Goal: Task Accomplishment & Management: Manage account settings

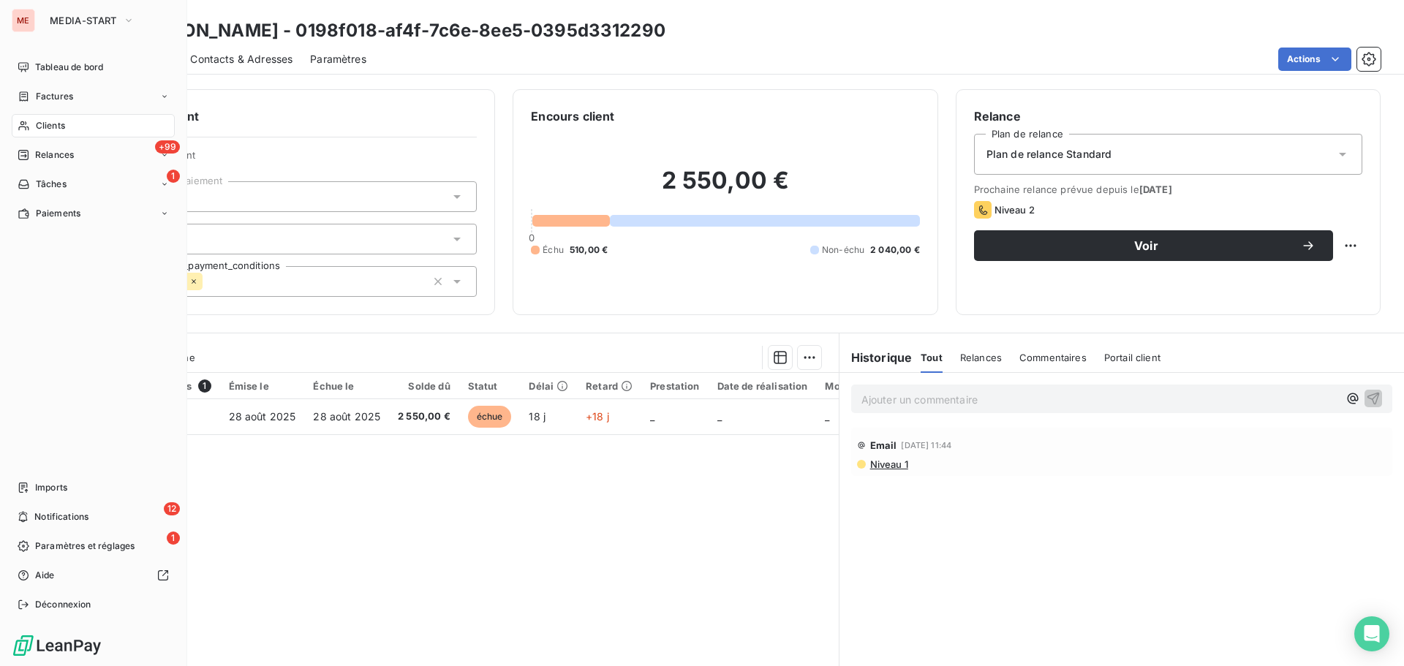
click at [26, 132] on div "Clients" at bounding box center [93, 125] width 163 height 23
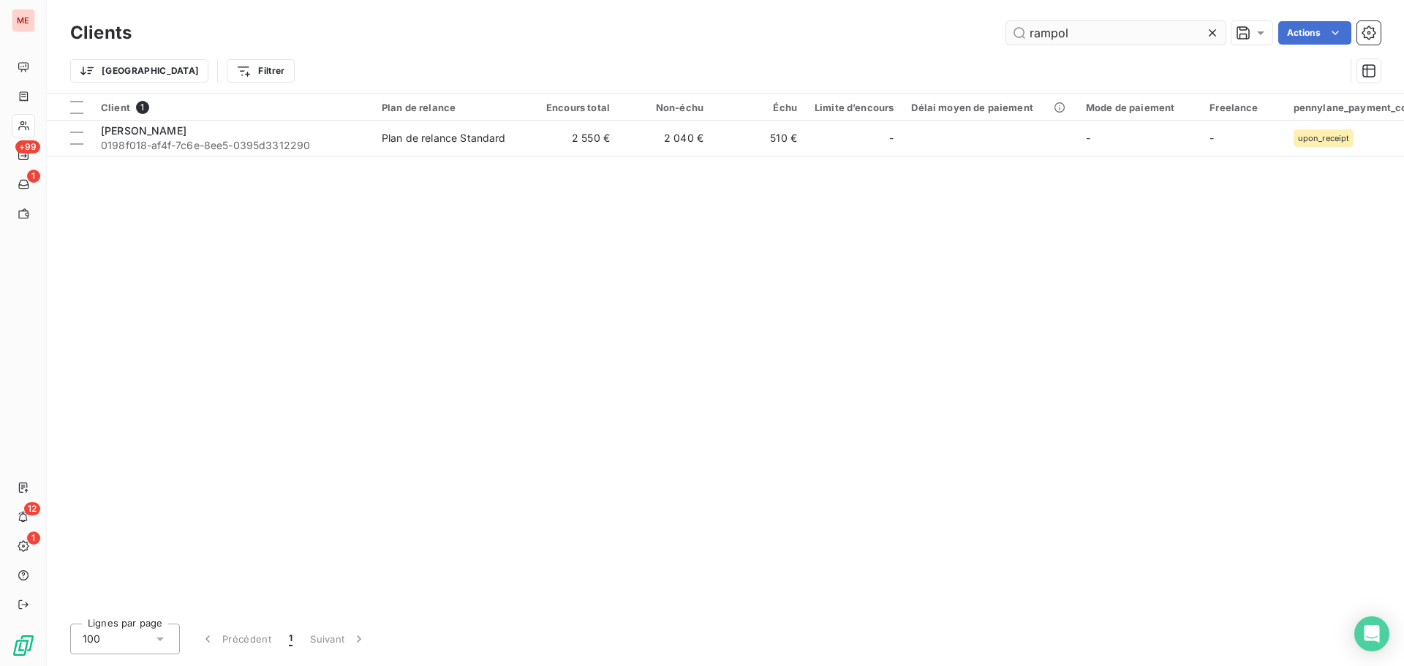
click at [1055, 40] on input "rampol" at bounding box center [1115, 32] width 219 height 23
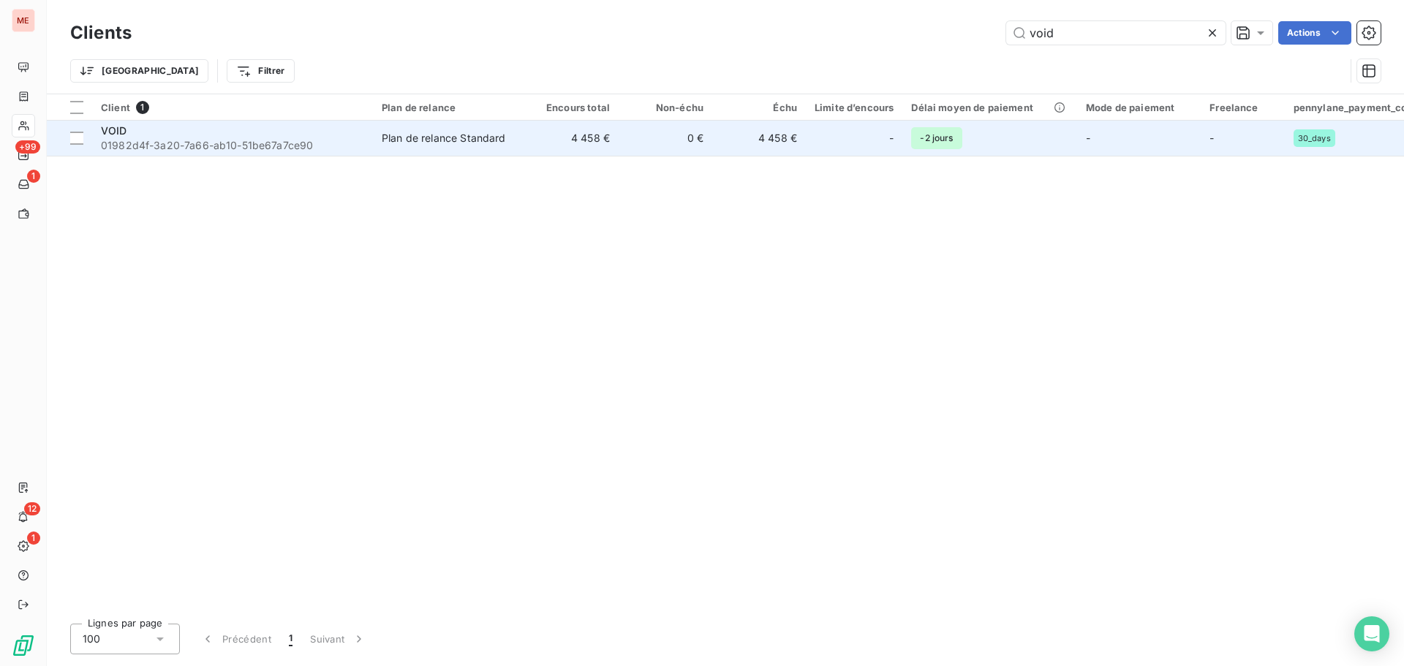
type input "void"
click at [451, 140] on div "Plan de relance Standard" at bounding box center [444, 138] width 124 height 15
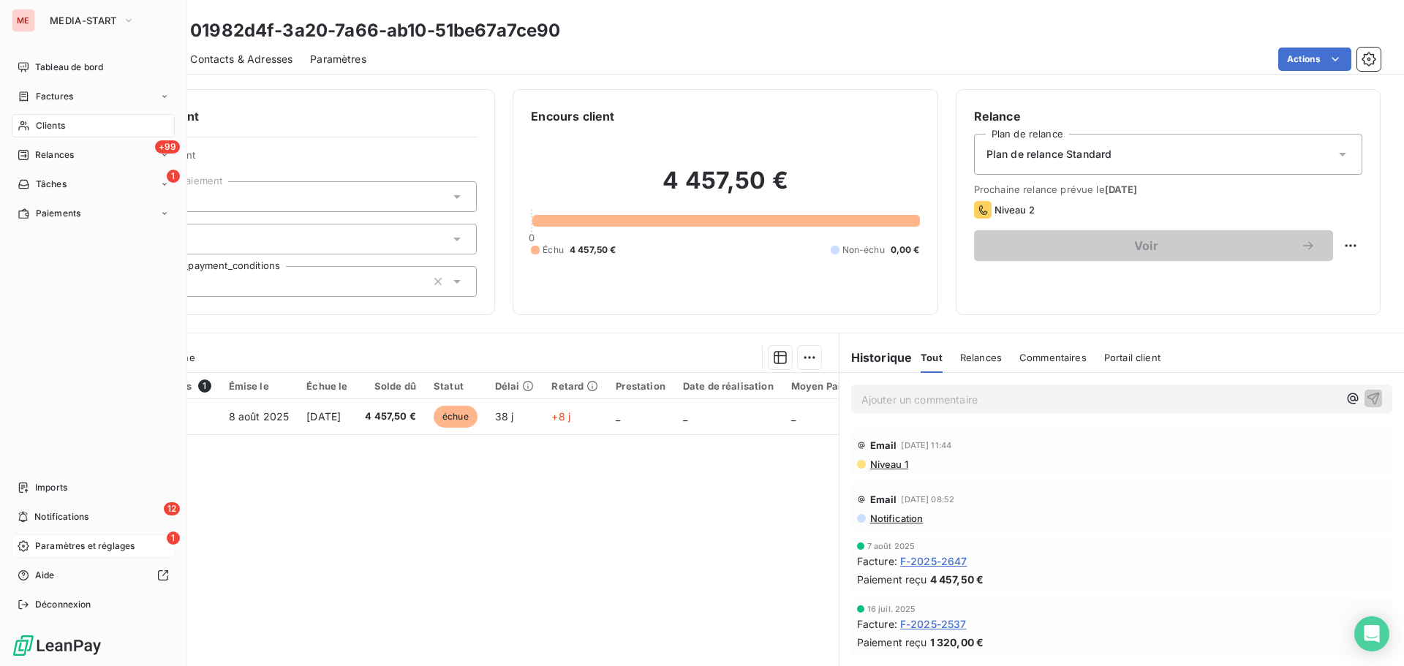
click at [79, 541] on span "Paramètres et réglages" at bounding box center [84, 546] width 99 height 13
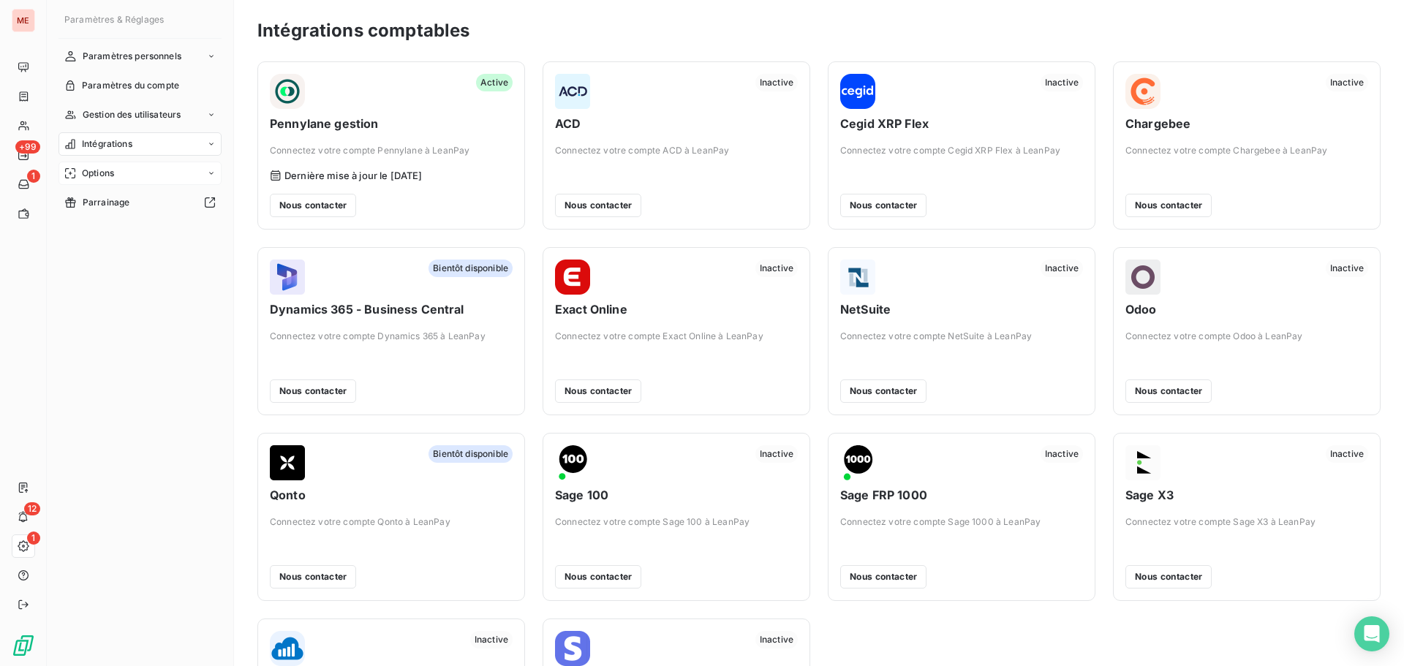
click at [142, 170] on div "Options" at bounding box center [140, 173] width 163 height 23
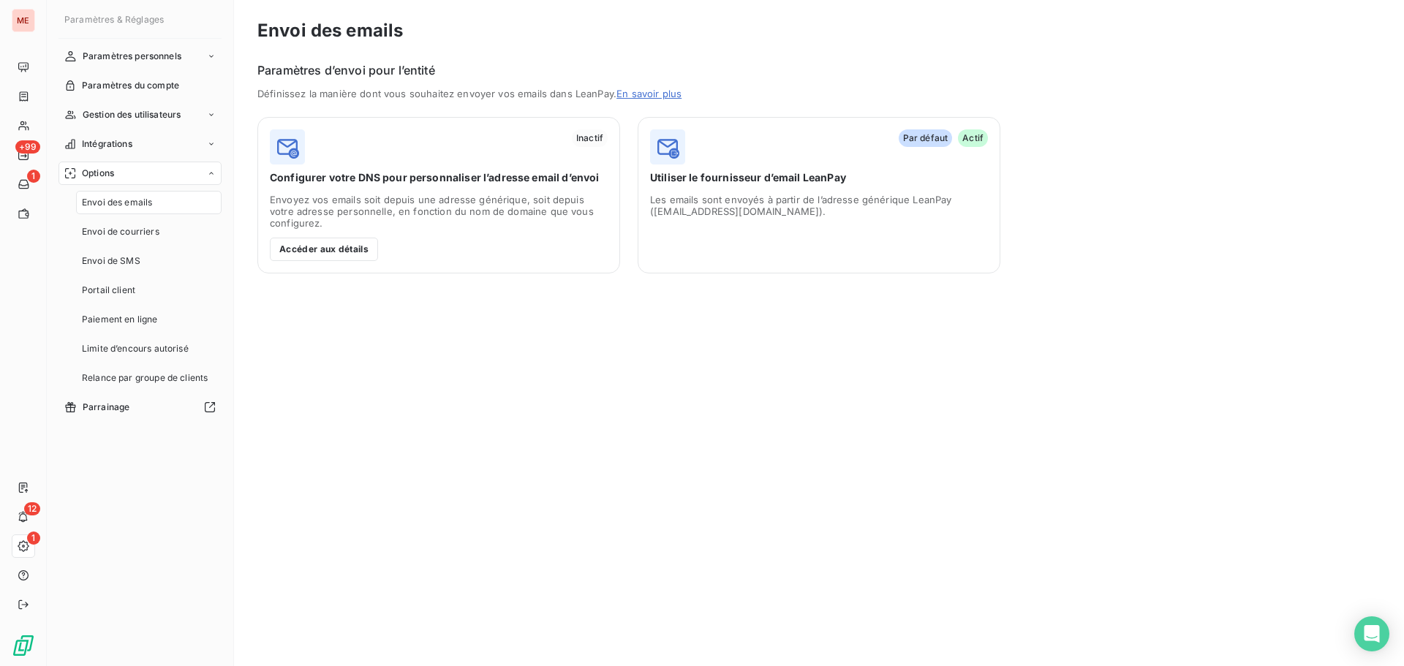
click at [129, 203] on span "Envoi des emails" at bounding box center [117, 202] width 70 height 13
drag, startPoint x: 386, startPoint y: 206, endPoint x: 325, endPoint y: 263, distance: 83.3
click at [325, 263] on div "Inactif Configurer votre DNS pour personnaliser l’adresse email d’envoi Envoyez…" at bounding box center [438, 195] width 363 height 157
click at [330, 243] on button "Accéder aux détails" at bounding box center [324, 249] width 108 height 23
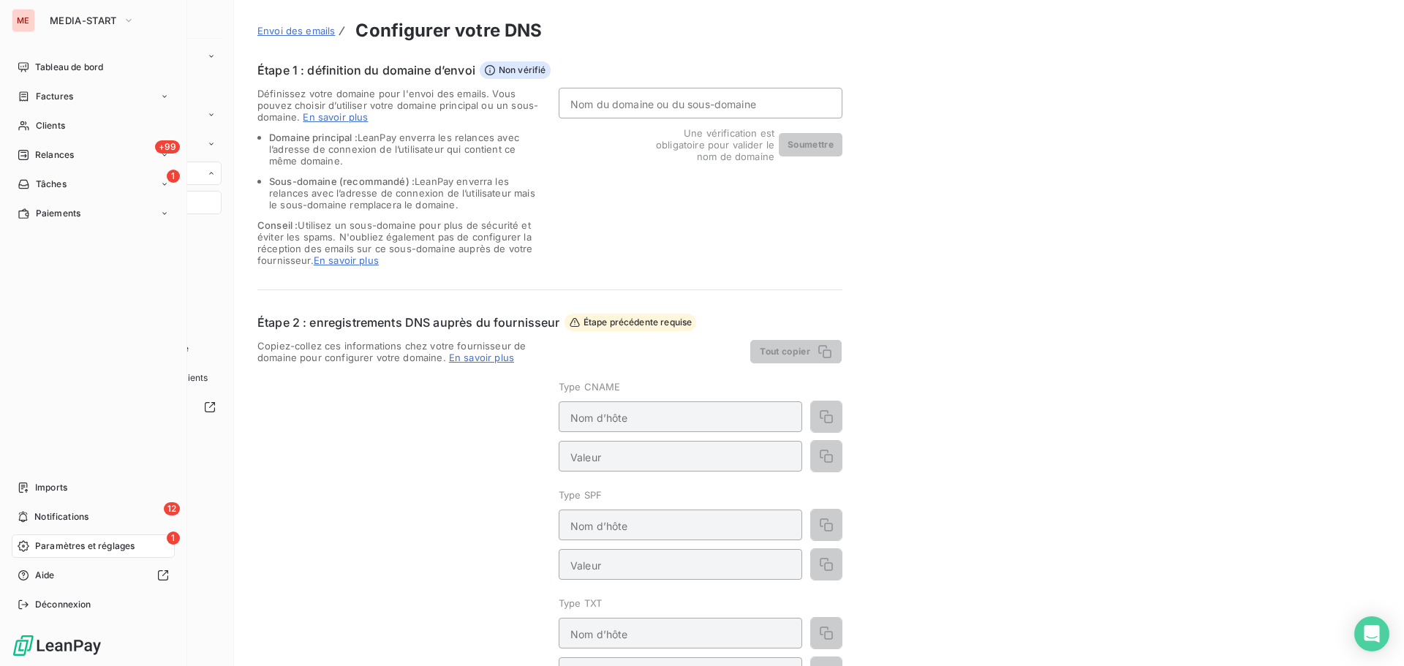
click at [91, 551] on span "Paramètres et réglages" at bounding box center [84, 546] width 99 height 13
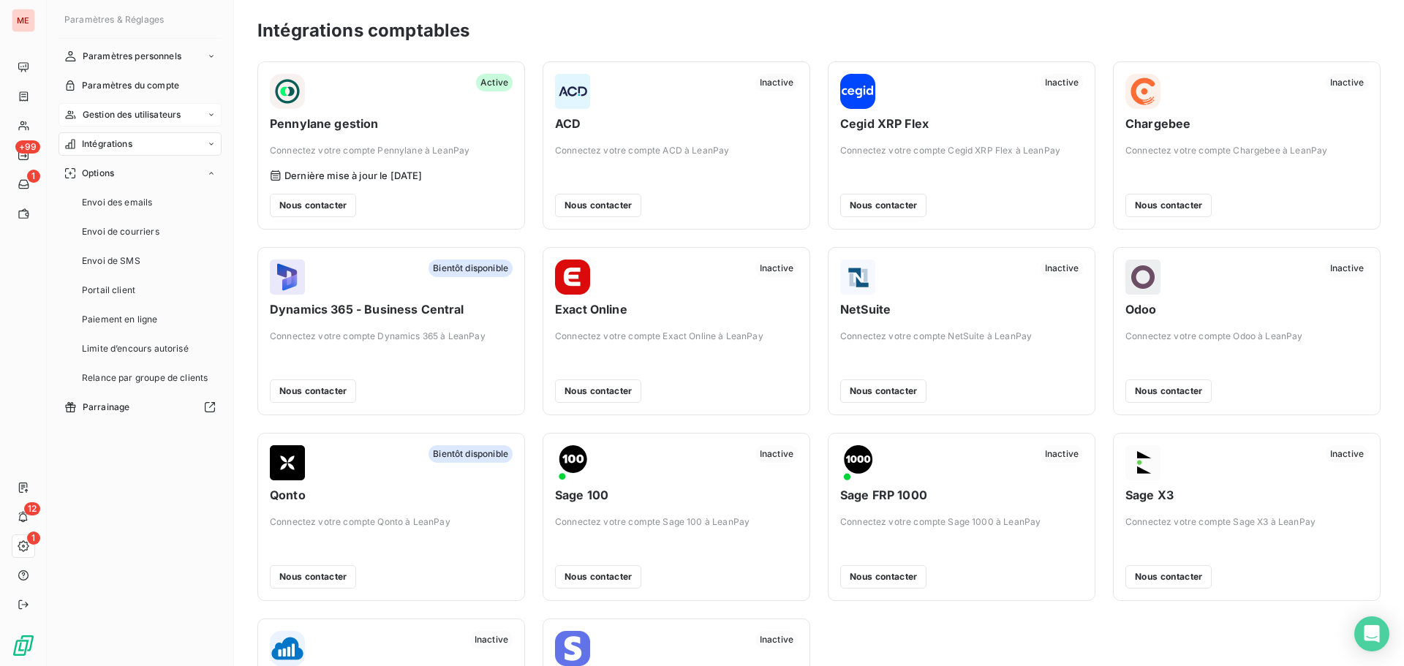
click at [197, 116] on div "Gestion des utilisateurs" at bounding box center [140, 114] width 163 height 23
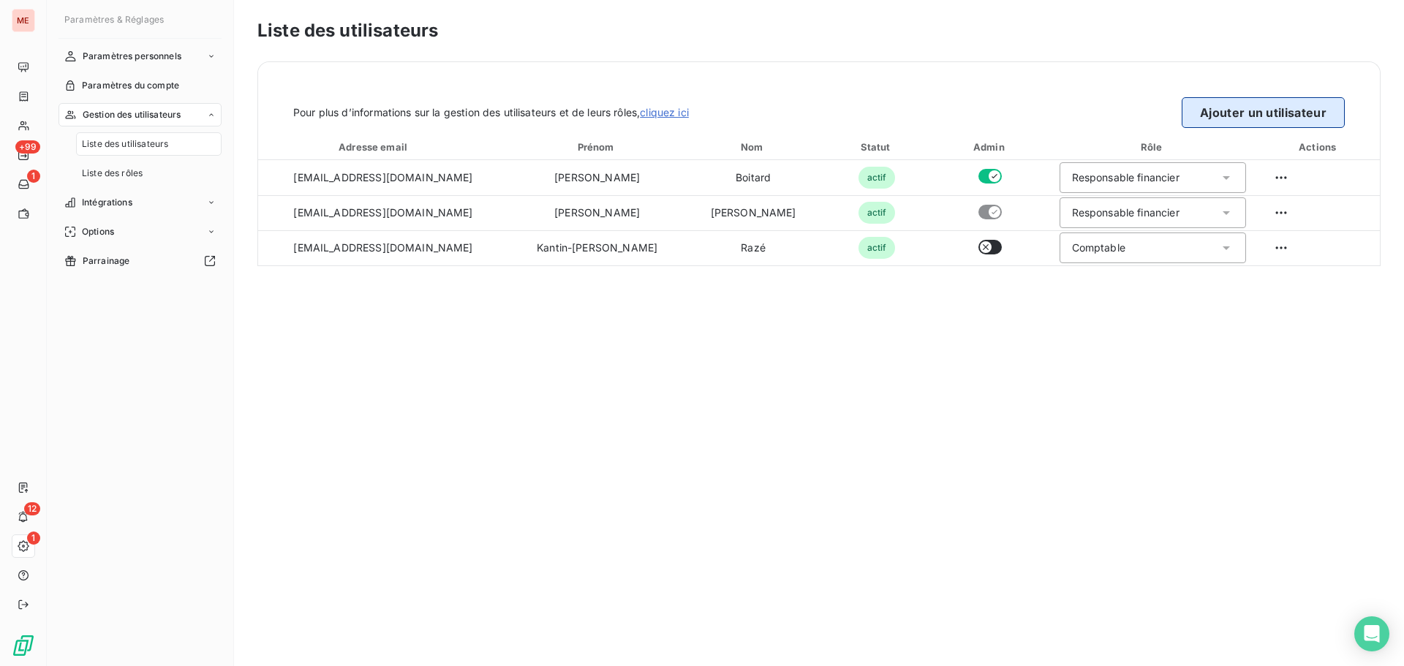
click at [1221, 110] on button "Ajouter un utilisateur" at bounding box center [1263, 112] width 163 height 31
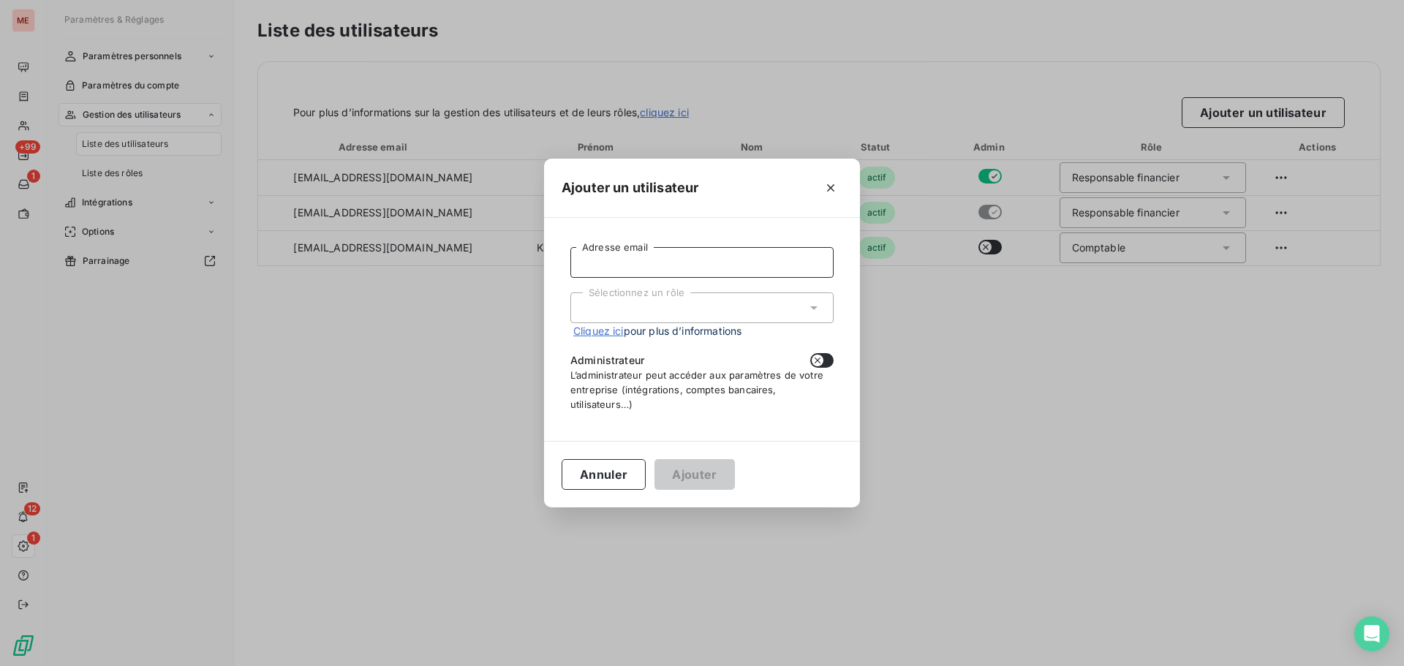
click at [717, 273] on input "Adresse email" at bounding box center [702, 262] width 263 height 31
type input "[EMAIL_ADDRESS][DOMAIN_NAME]"
click at [699, 304] on div "Sélectionnez un rôle" at bounding box center [702, 308] width 263 height 31
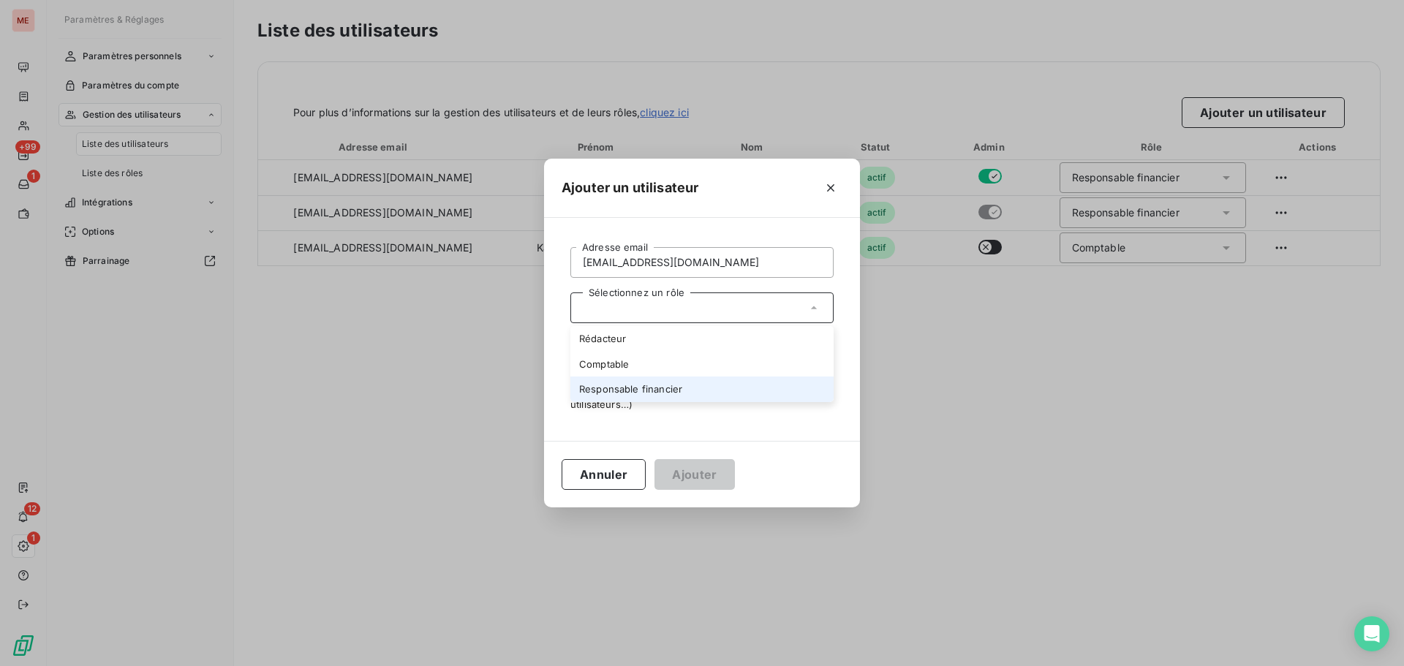
click at [658, 389] on li "Responsable financier" at bounding box center [702, 390] width 263 height 26
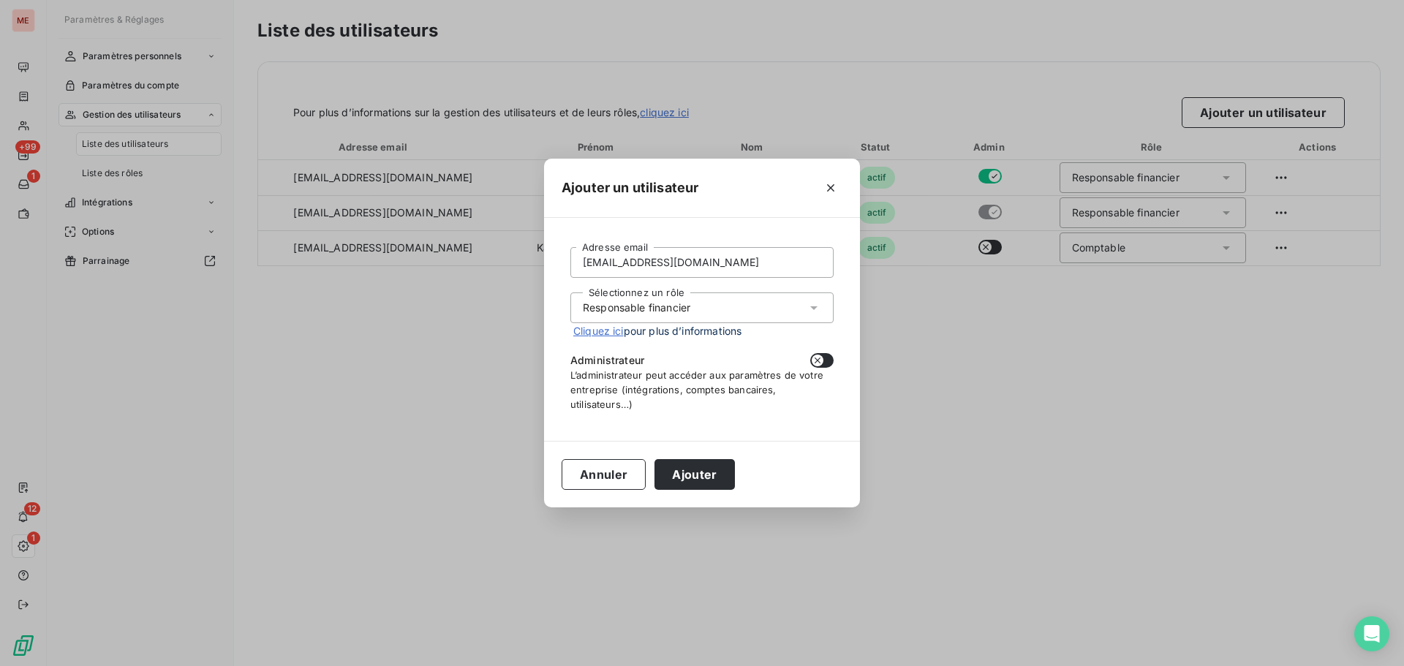
click at [827, 360] on button "button" at bounding box center [821, 360] width 23 height 15
checkbox input "true"
click at [695, 478] on button "Ajouter" at bounding box center [695, 474] width 80 height 31
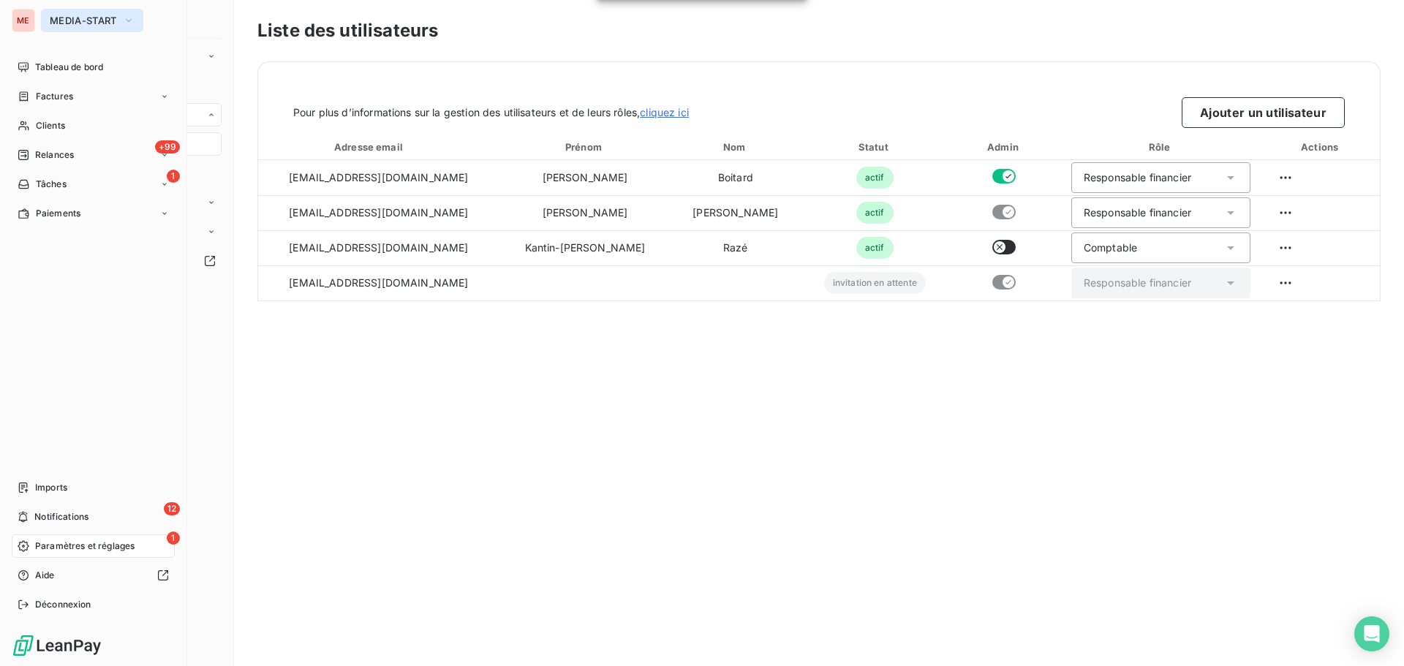
click at [79, 17] on span "MEDIA-START" at bounding box center [83, 21] width 67 height 12
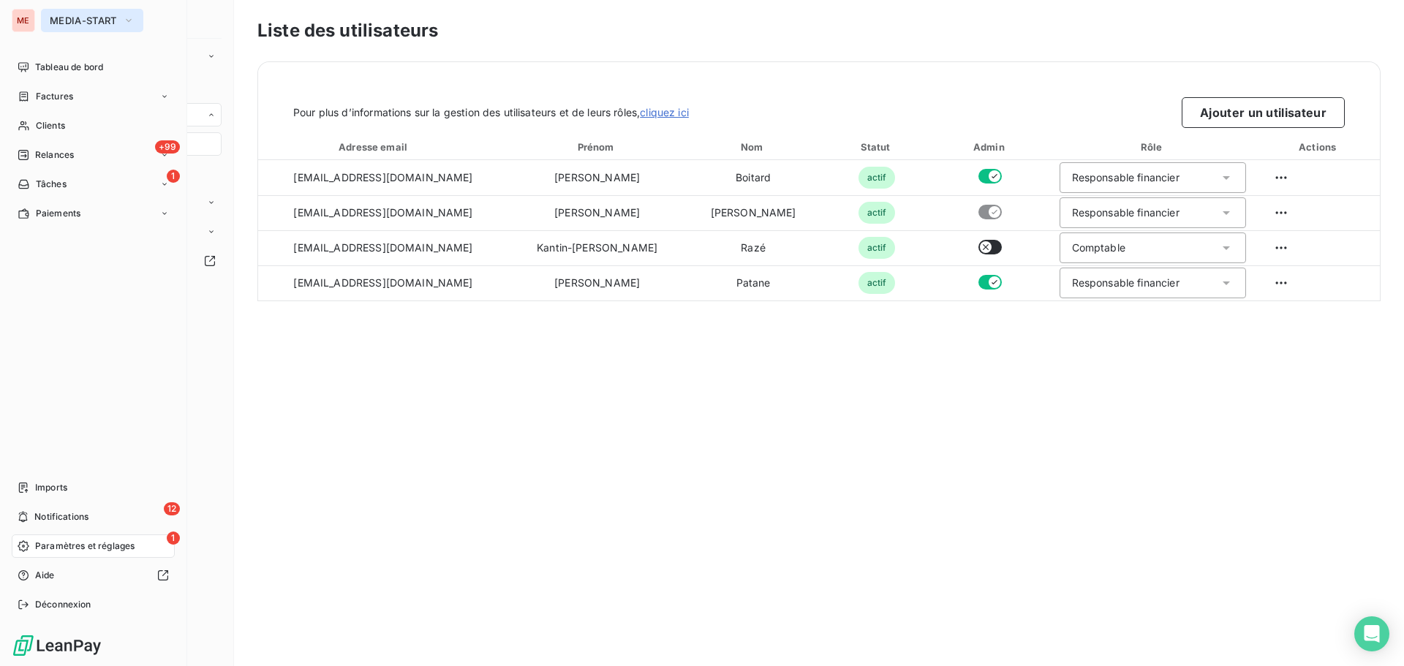
click at [71, 14] on button "MEDIA-START" at bounding box center [92, 20] width 102 height 23
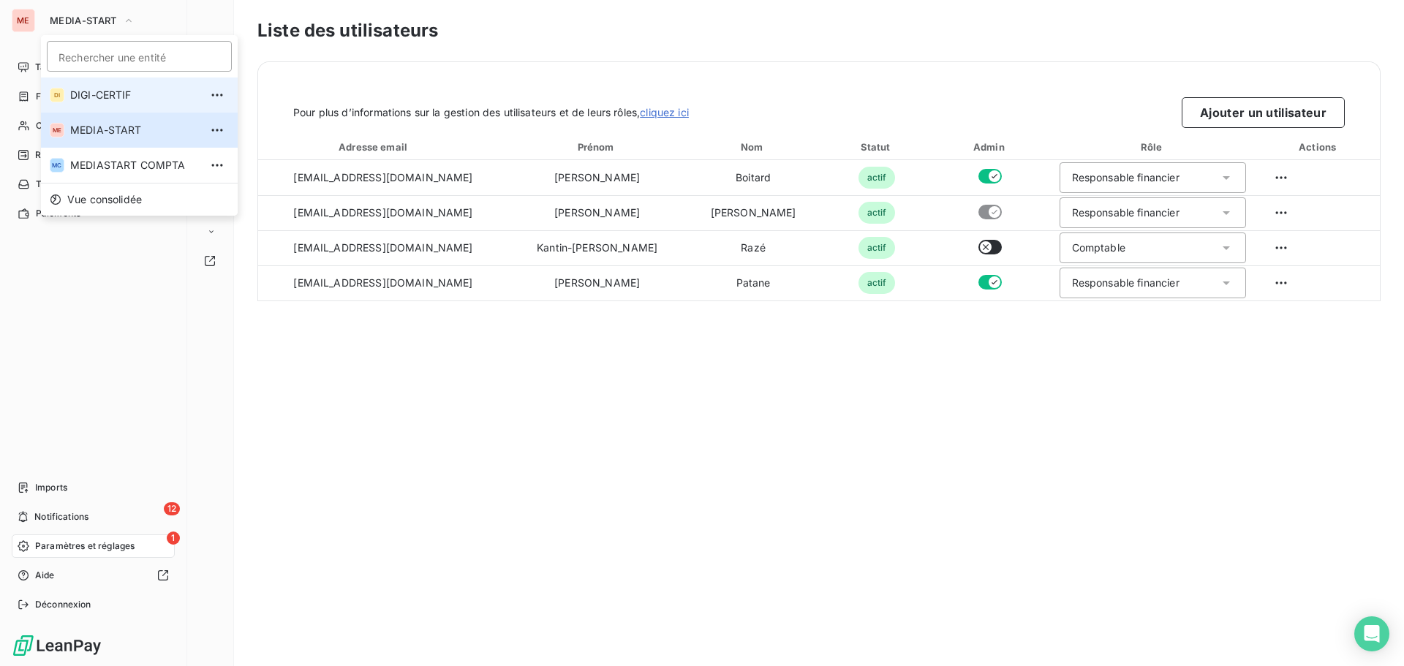
click at [76, 99] on span "DIGI-CERTIF" at bounding box center [134, 95] width 129 height 15
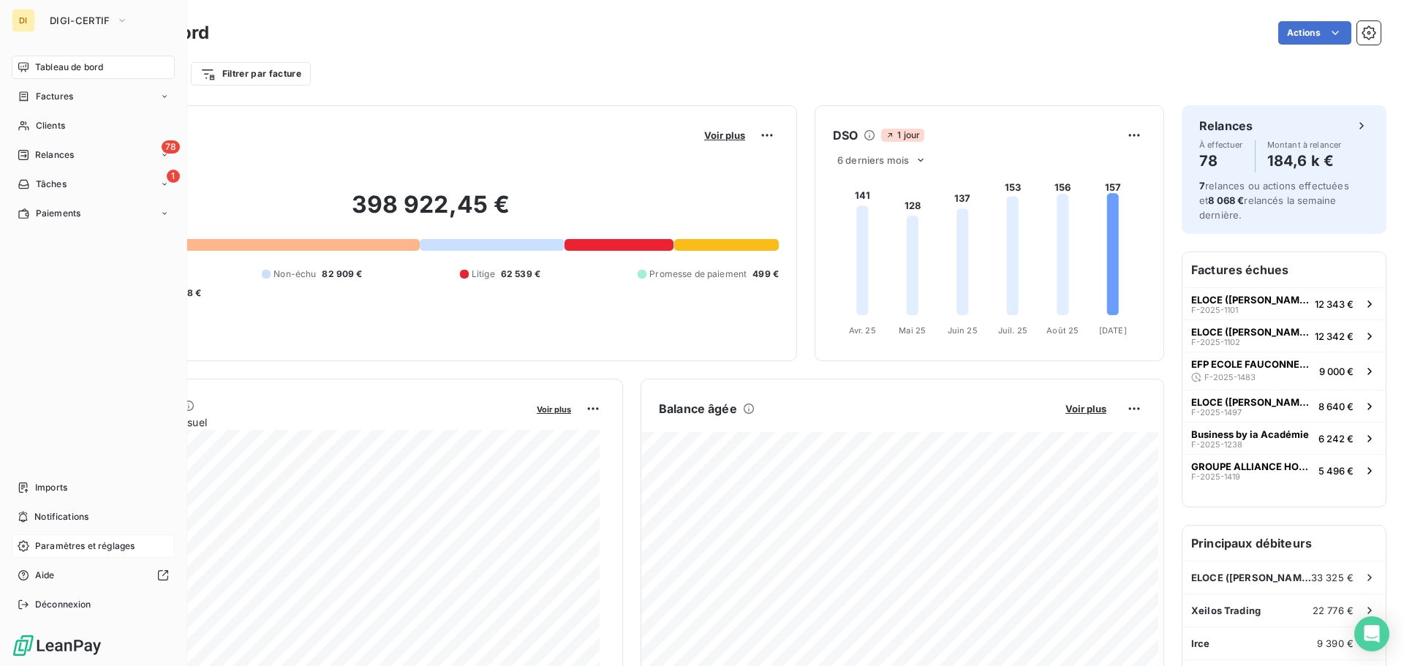
click at [91, 549] on span "Paramètres et réglages" at bounding box center [84, 546] width 99 height 13
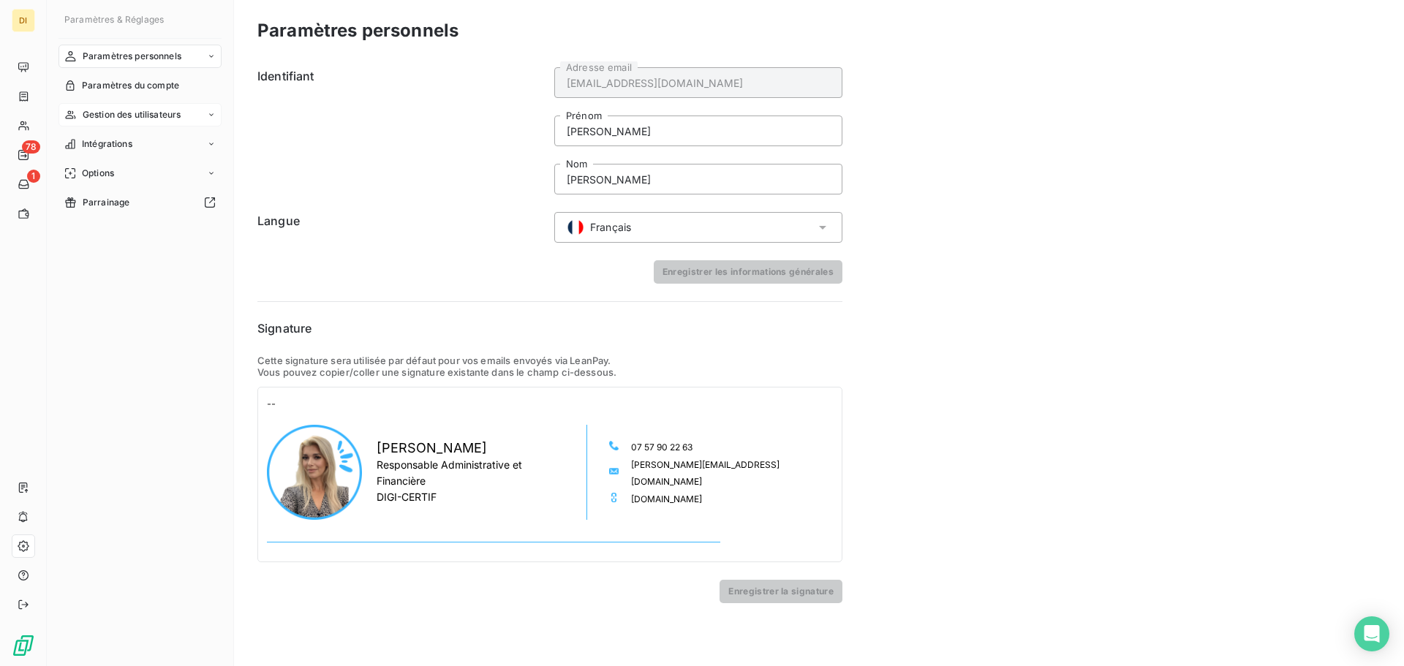
click at [143, 116] on span "Gestion des utilisateurs" at bounding box center [132, 114] width 99 height 13
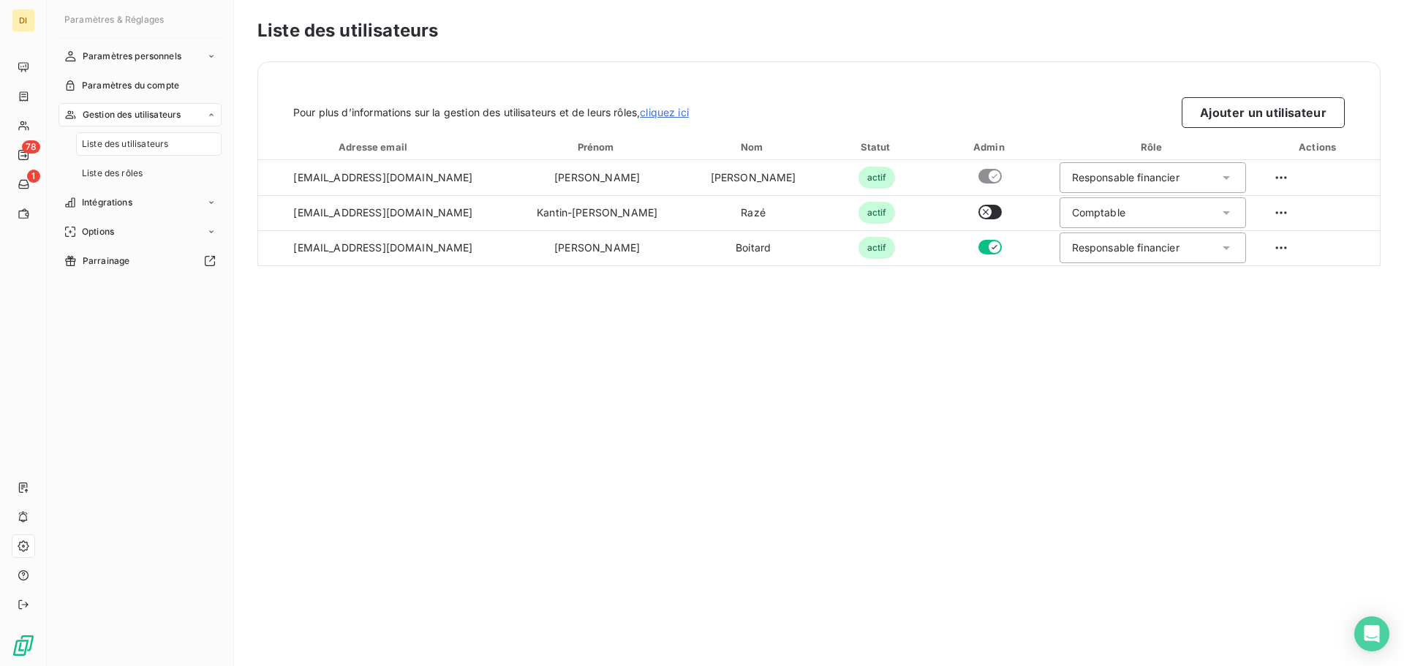
click at [147, 145] on span "Liste des utilisateurs" at bounding box center [125, 144] width 86 height 13
click at [1214, 116] on button "Ajouter un utilisateur" at bounding box center [1263, 112] width 163 height 31
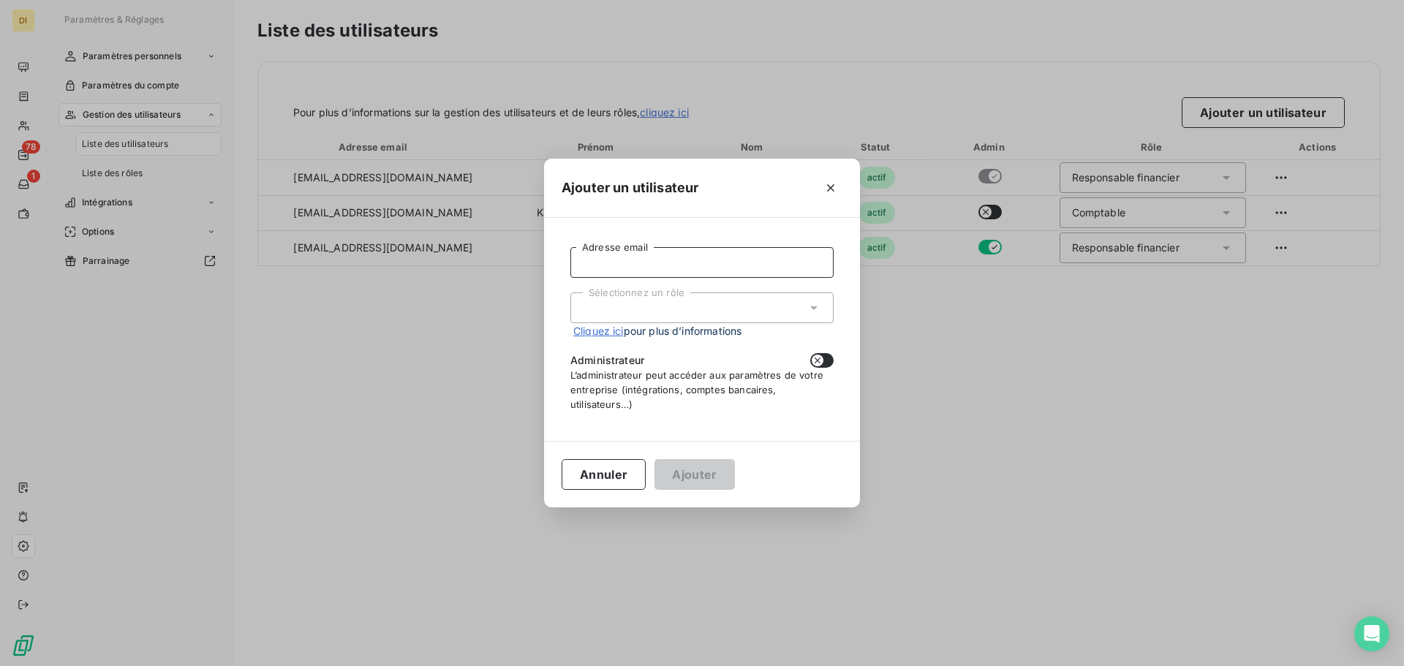
click at [657, 263] on input "Adresse email" at bounding box center [702, 262] width 263 height 31
type input "[EMAIL_ADDRESS][DOMAIN_NAME]"
click at [663, 306] on div "Sélectionnez un rôle" at bounding box center [702, 308] width 263 height 31
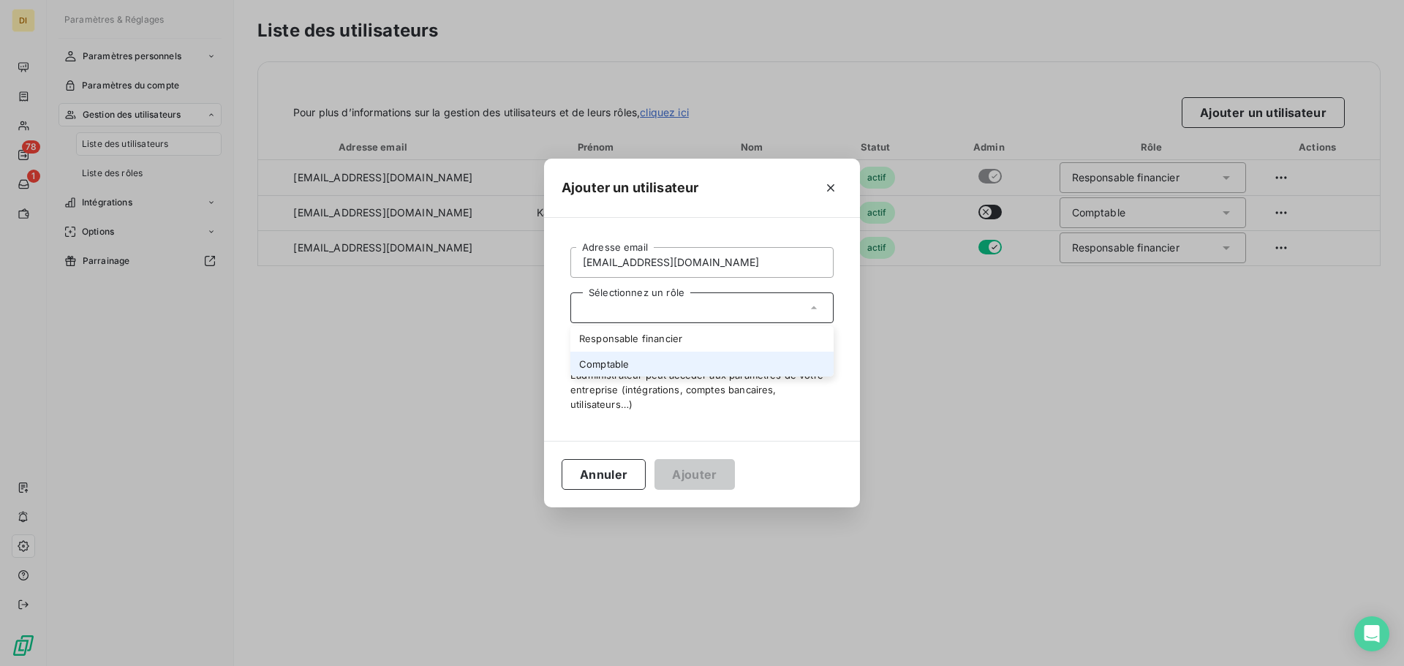
click at [635, 369] on li "Comptable" at bounding box center [702, 365] width 263 height 26
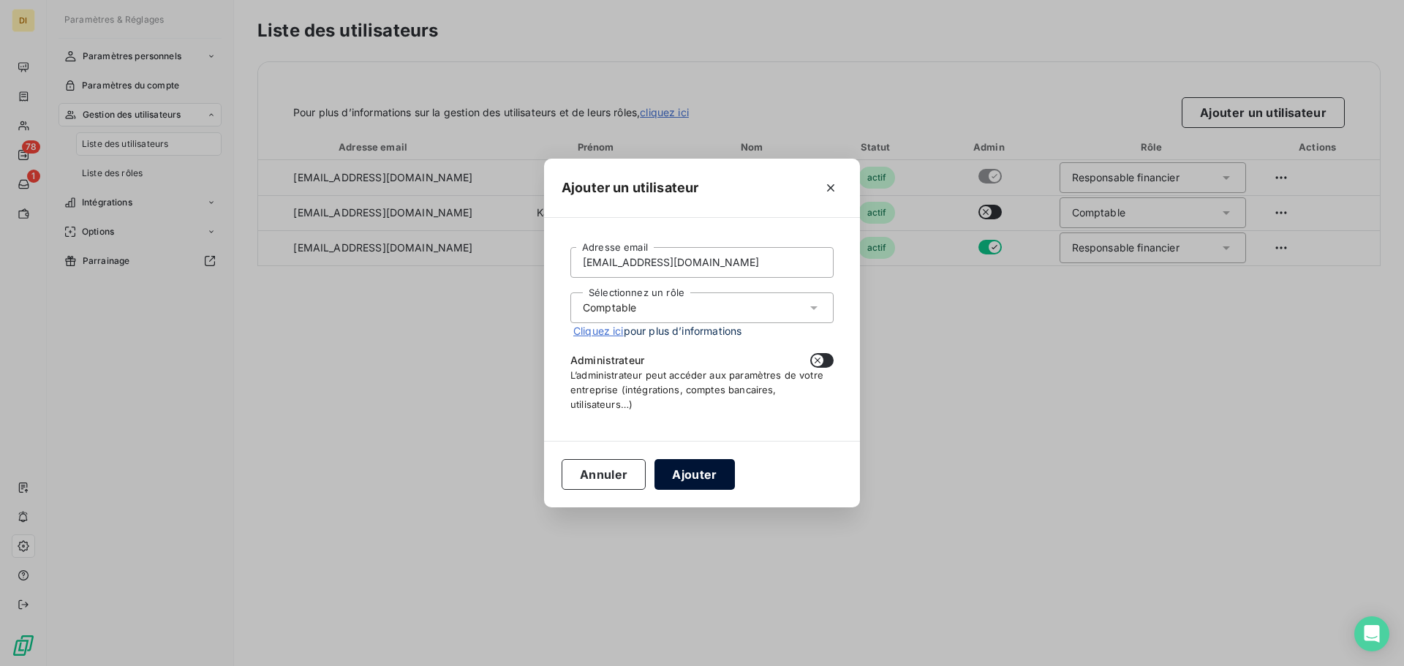
click at [692, 470] on button "Ajouter" at bounding box center [695, 474] width 80 height 31
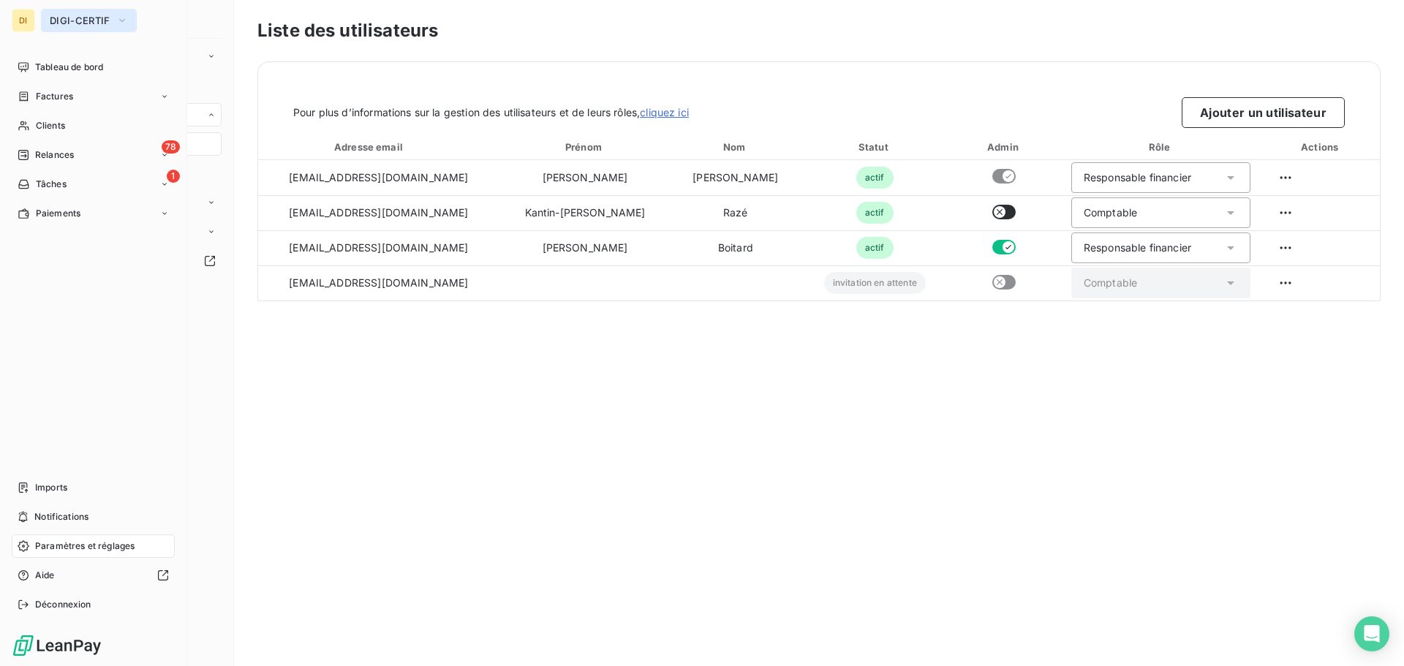
click at [64, 23] on span "DIGI-CERTIF" at bounding box center [80, 21] width 61 height 12
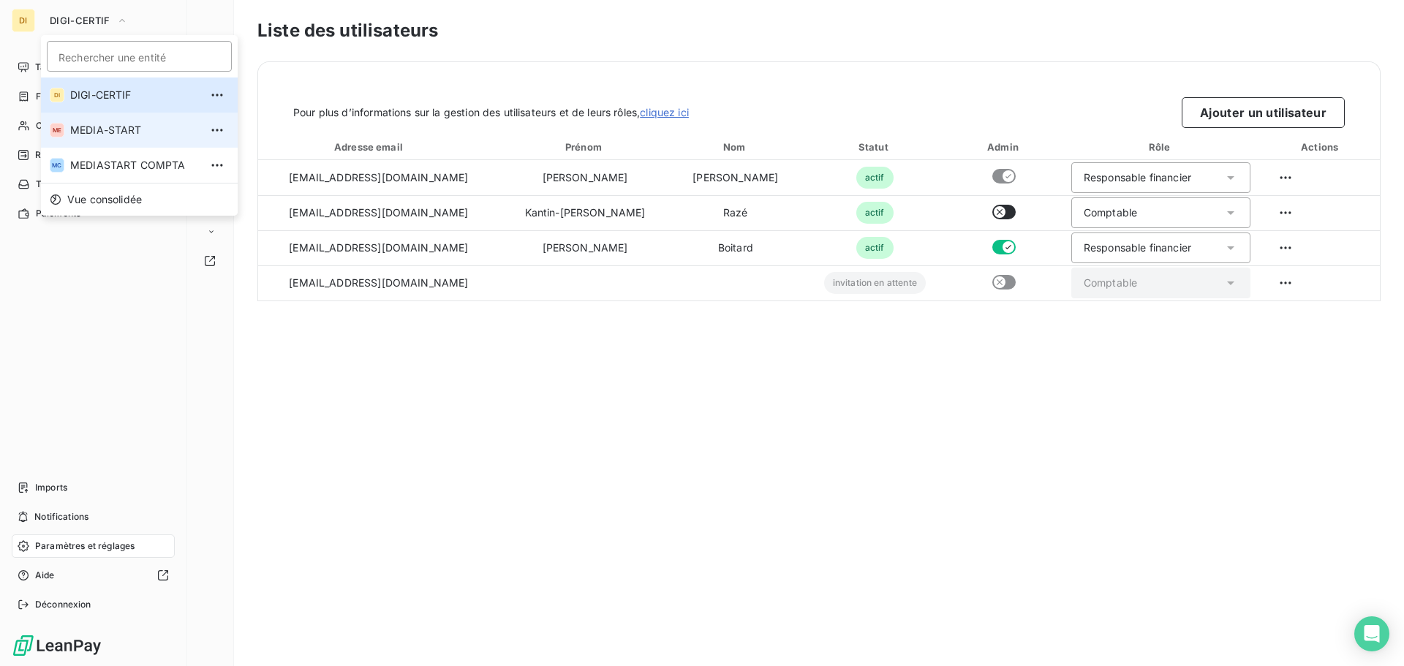
click at [72, 131] on span "MEDIA-START" at bounding box center [134, 130] width 129 height 15
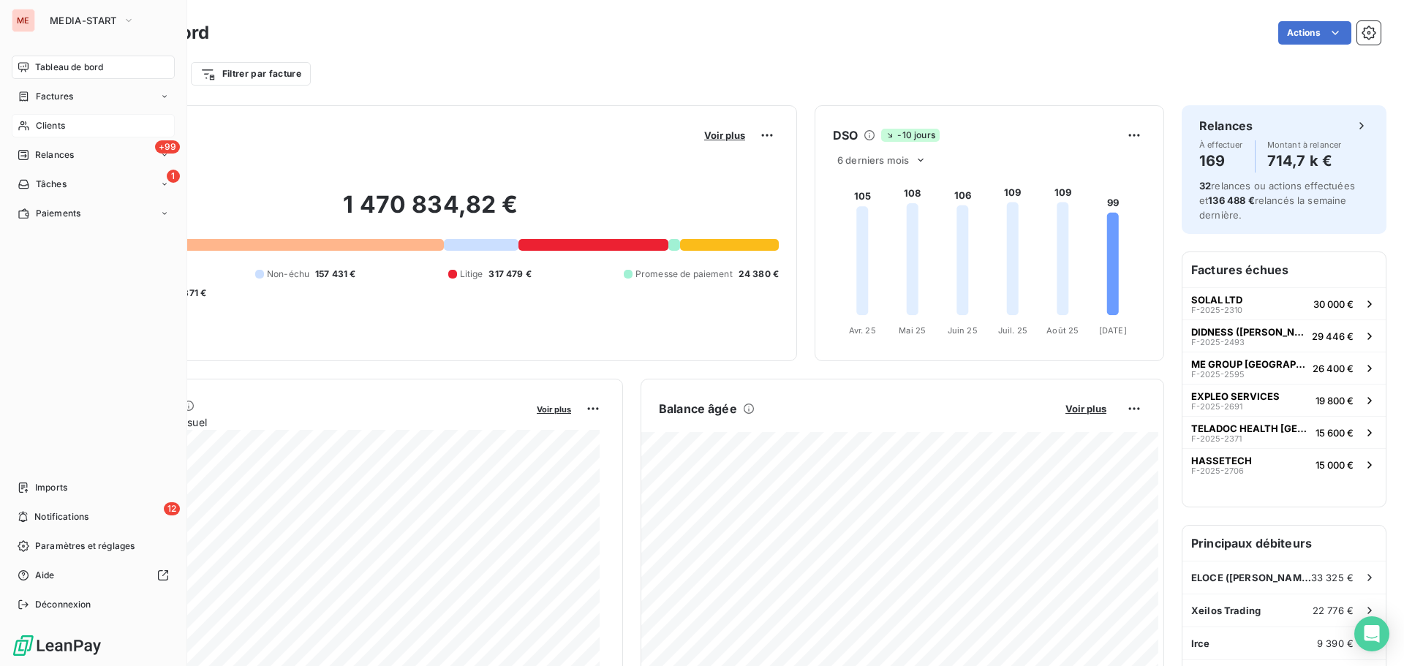
click at [61, 126] on span "Clients" at bounding box center [50, 125] width 29 height 13
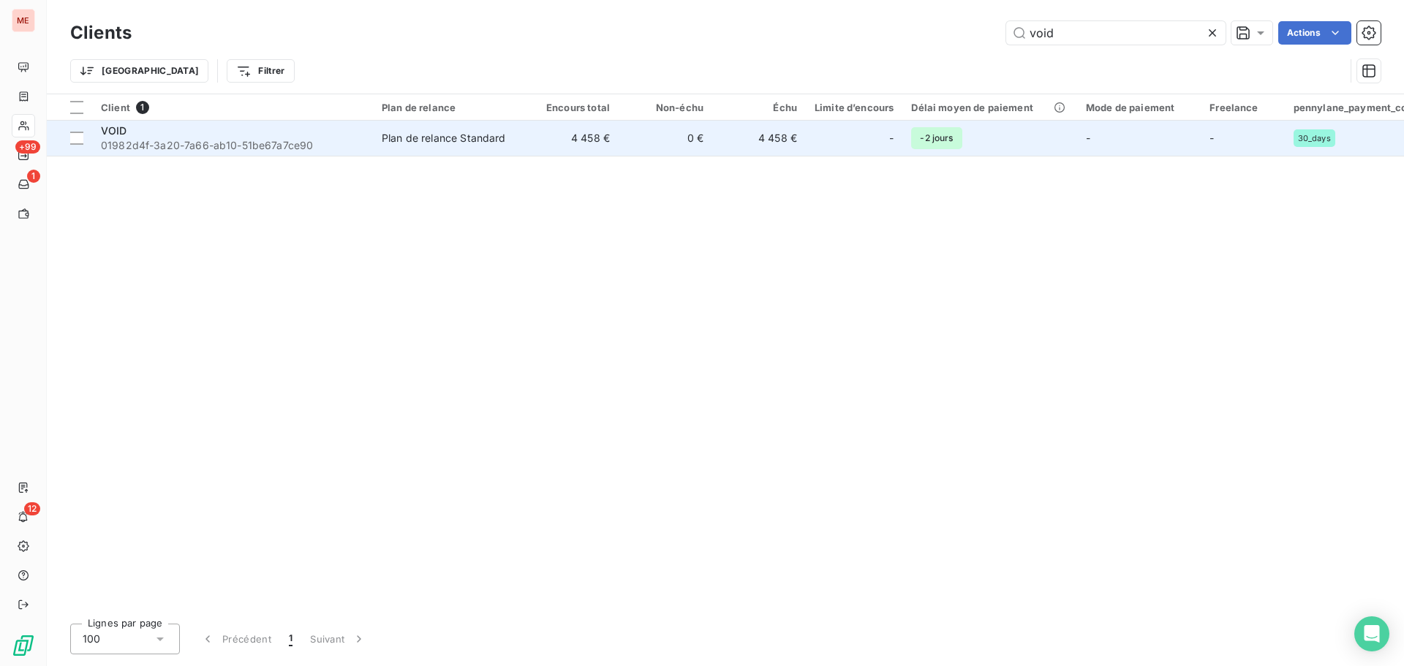
click at [188, 146] on span "01982d4f-3a20-7a66-ab10-51be67a7ce90" at bounding box center [232, 145] width 263 height 15
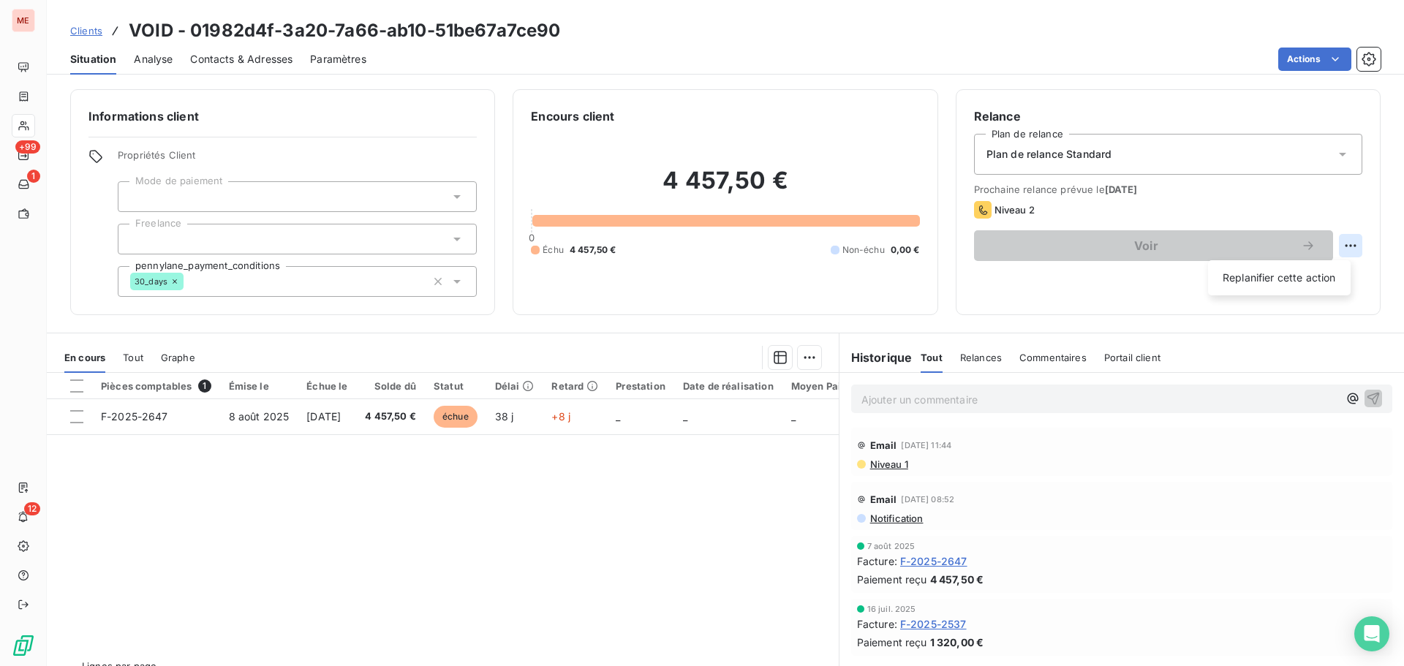
click at [1339, 249] on html "ME +99 1 12 Clients VOID - 01982d4f-3a20-7a66-ab10-51be67a7ce90 Situation Analy…" at bounding box center [702, 333] width 1404 height 666
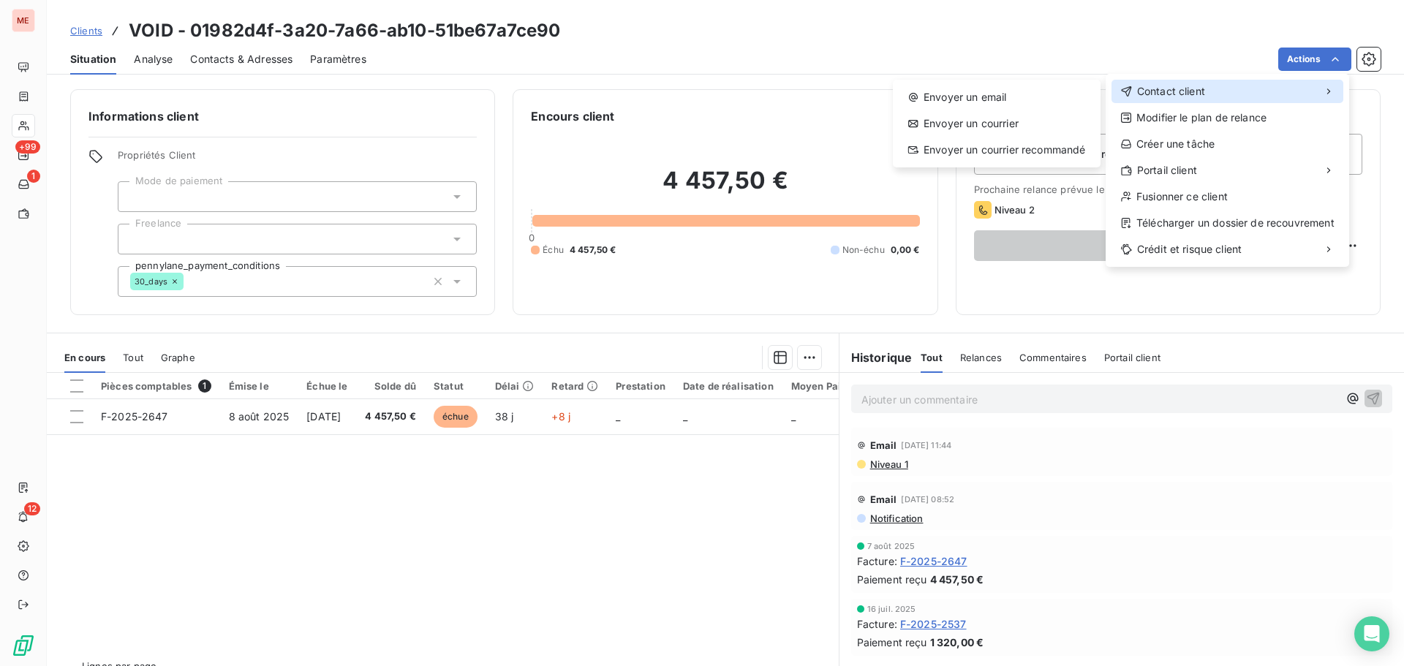
click at [1194, 93] on span "Contact client" at bounding box center [1171, 91] width 68 height 15
click at [1147, 86] on span "Contact client" at bounding box center [1171, 91] width 68 height 15
click at [987, 99] on div "Envoyer un email" at bounding box center [997, 97] width 196 height 23
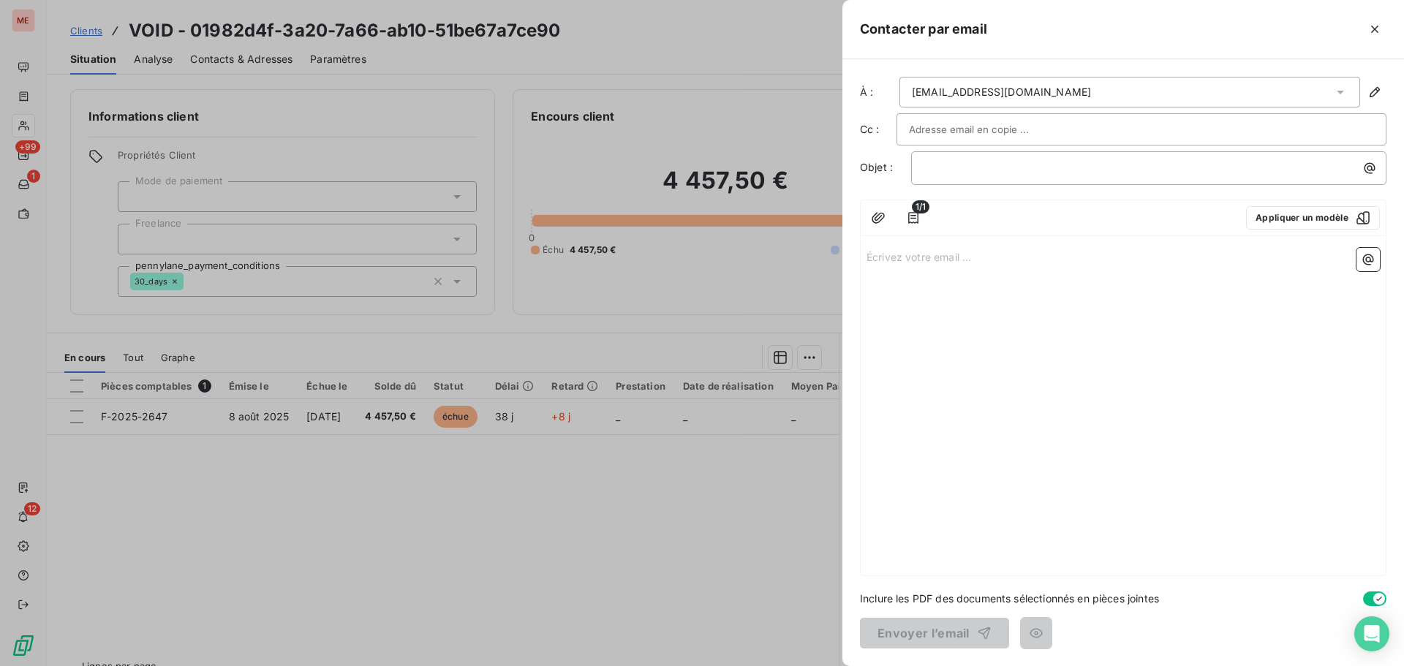
click at [1295, 93] on div "[EMAIL_ADDRESS][DOMAIN_NAME]" at bounding box center [1130, 92] width 461 height 31
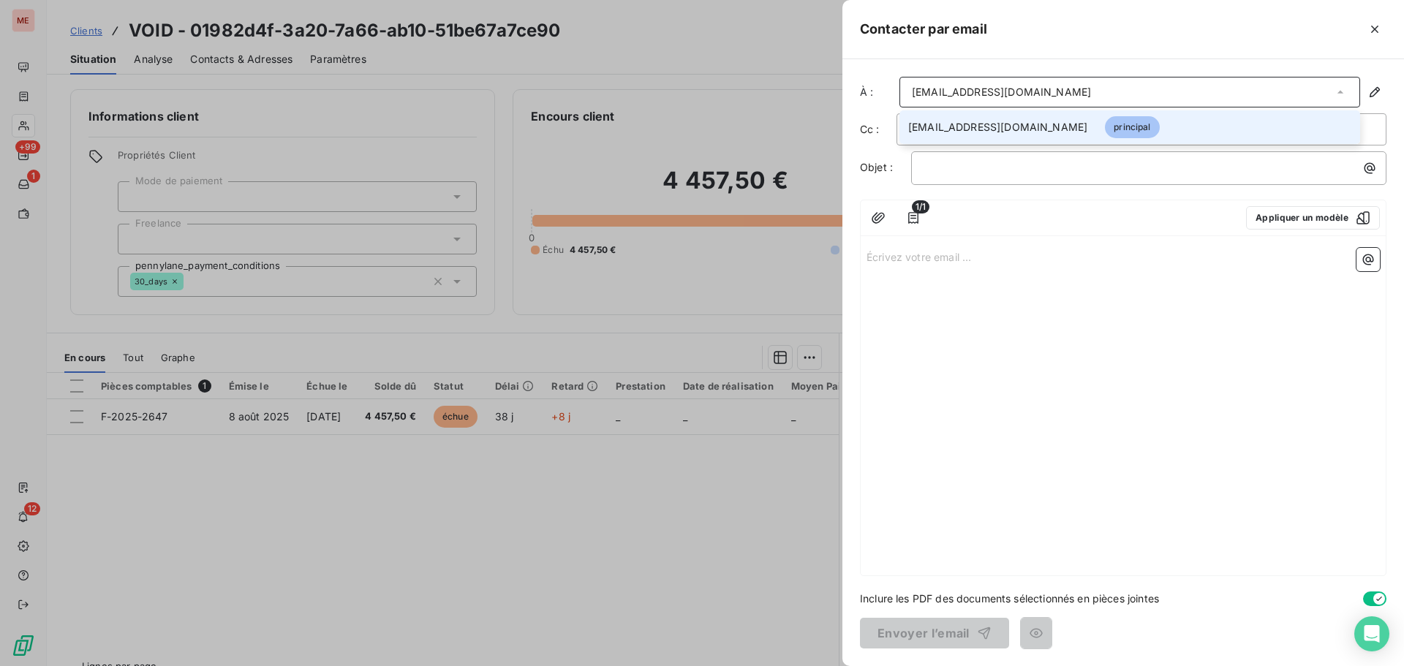
click at [1260, 105] on div "[EMAIL_ADDRESS][DOMAIN_NAME]" at bounding box center [1130, 92] width 461 height 31
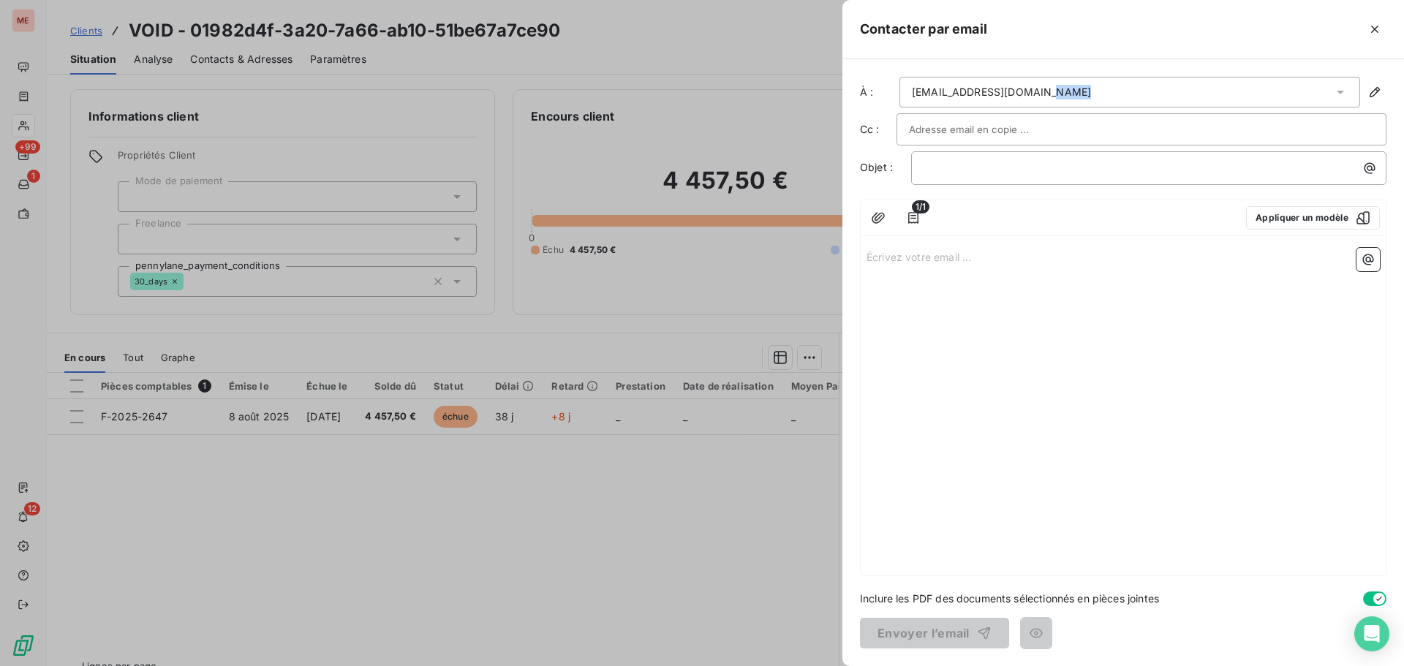
click at [1260, 105] on div "[EMAIL_ADDRESS][DOMAIN_NAME]" at bounding box center [1130, 92] width 461 height 31
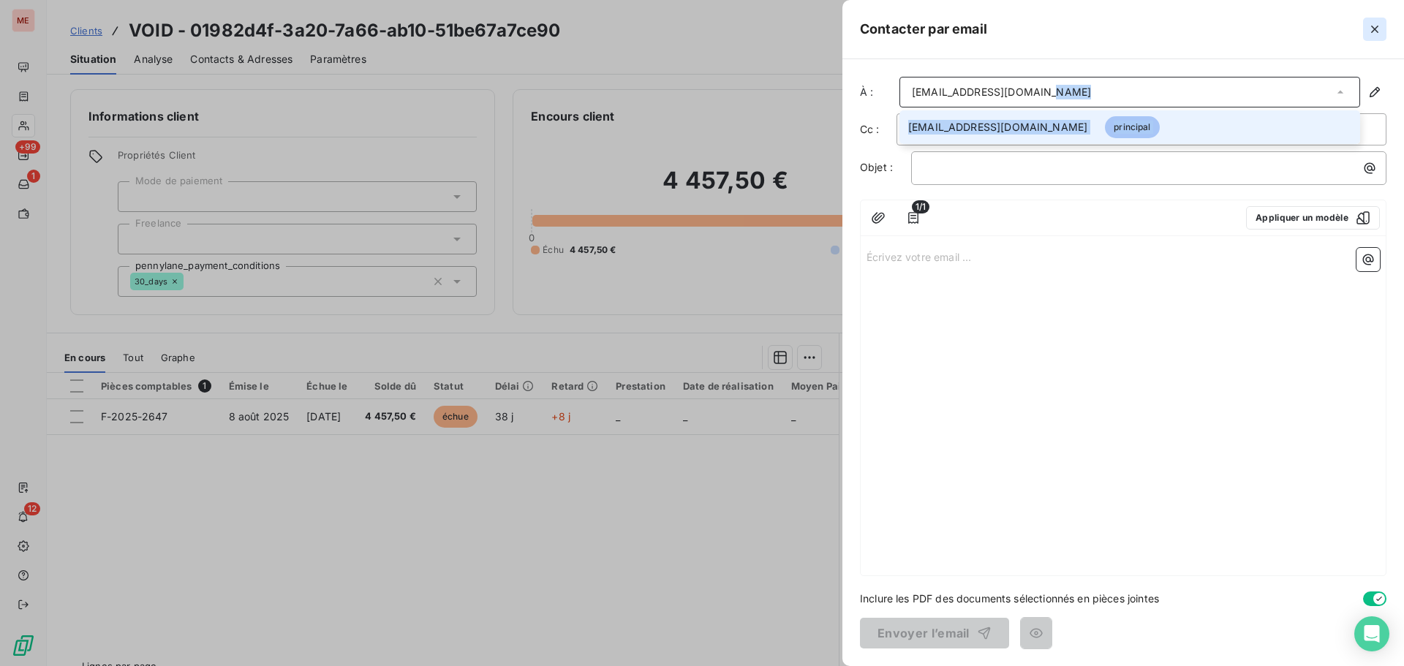
click at [1382, 29] on button "button" at bounding box center [1374, 29] width 23 height 23
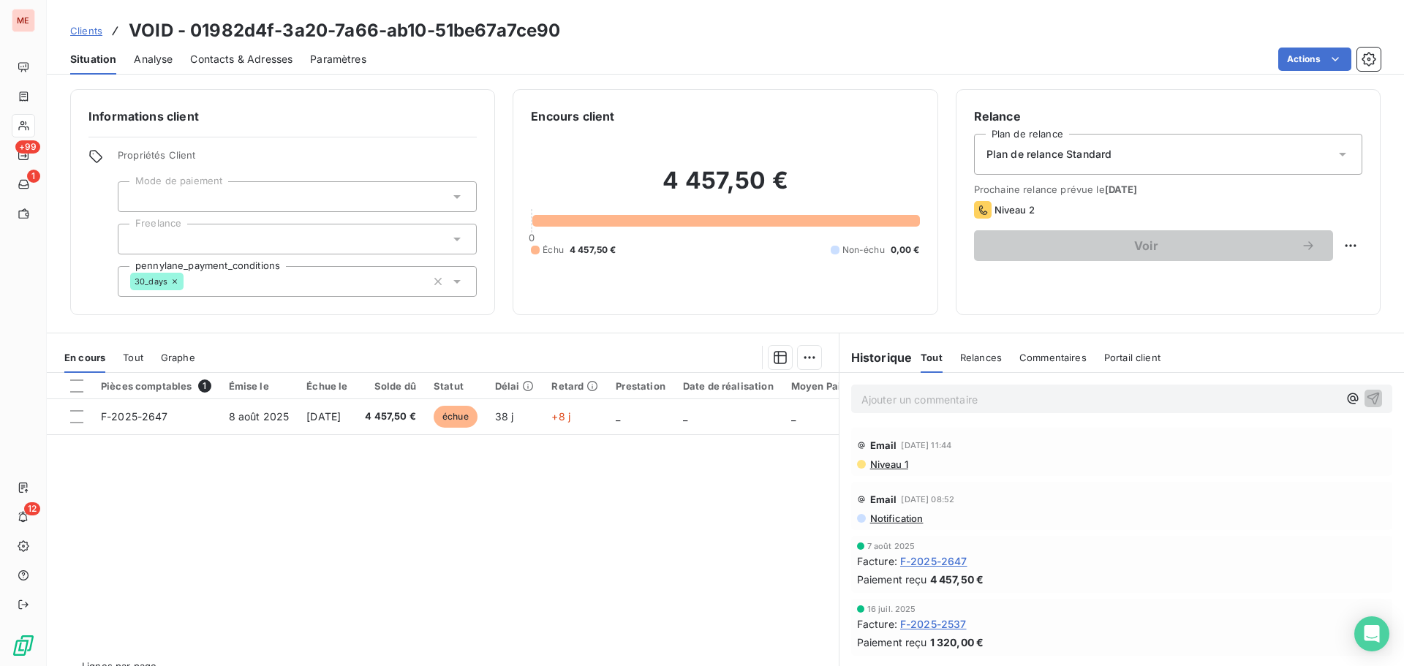
drag, startPoint x: 262, startPoint y: 75, endPoint x: 269, endPoint y: 58, distance: 18.3
click at [269, 58] on span "Contacts & Adresses" at bounding box center [241, 59] width 102 height 15
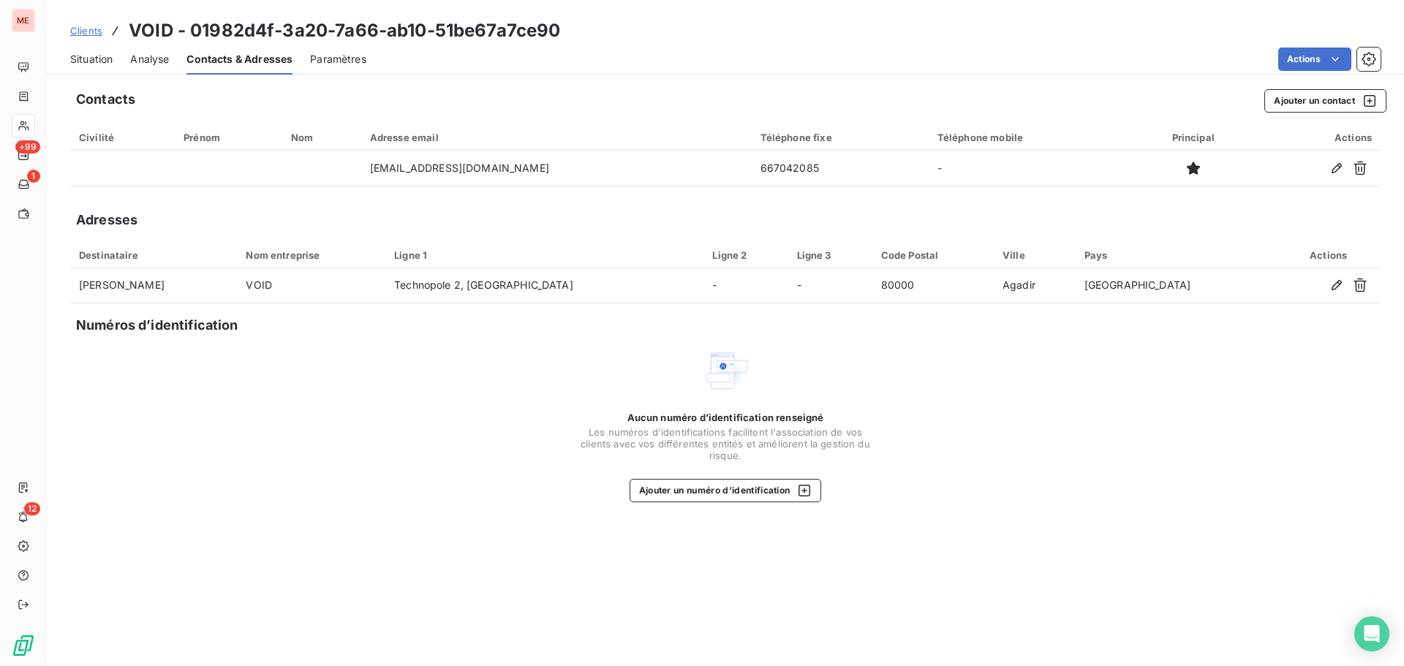
click at [1325, 119] on div "Contacts Ajouter un contact Civilité Prénom Nom Adresse email Téléphone fixe Té…" at bounding box center [726, 373] width 1358 height 586
click at [1311, 94] on button "Ajouter un contact" at bounding box center [1326, 100] width 122 height 23
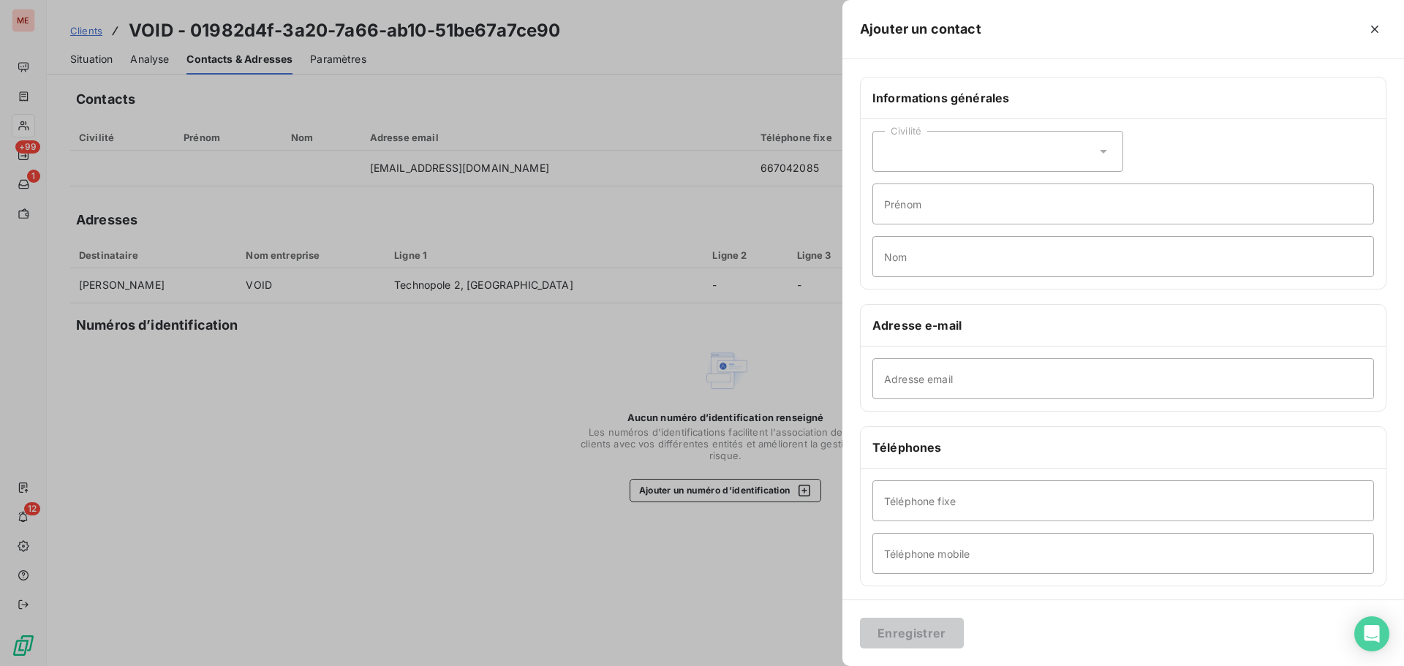
click at [951, 356] on div "Adresse email" at bounding box center [1123, 379] width 525 height 64
click at [932, 376] on input "Adresse email" at bounding box center [1124, 378] width 502 height 41
type input "[EMAIL_ADDRESS][DOMAIN_NAME]"
click at [889, 641] on button "Enregistrer" at bounding box center [912, 633] width 104 height 31
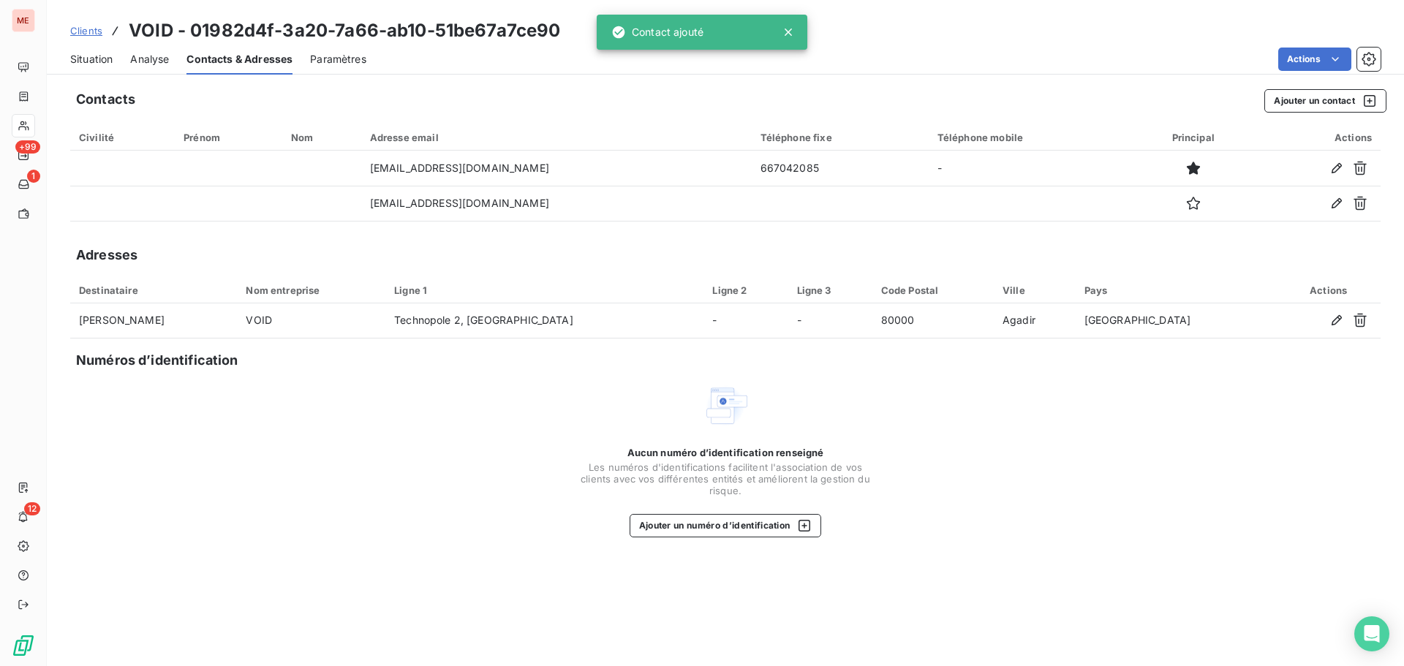
click at [95, 61] on span "Situation" at bounding box center [91, 59] width 42 height 15
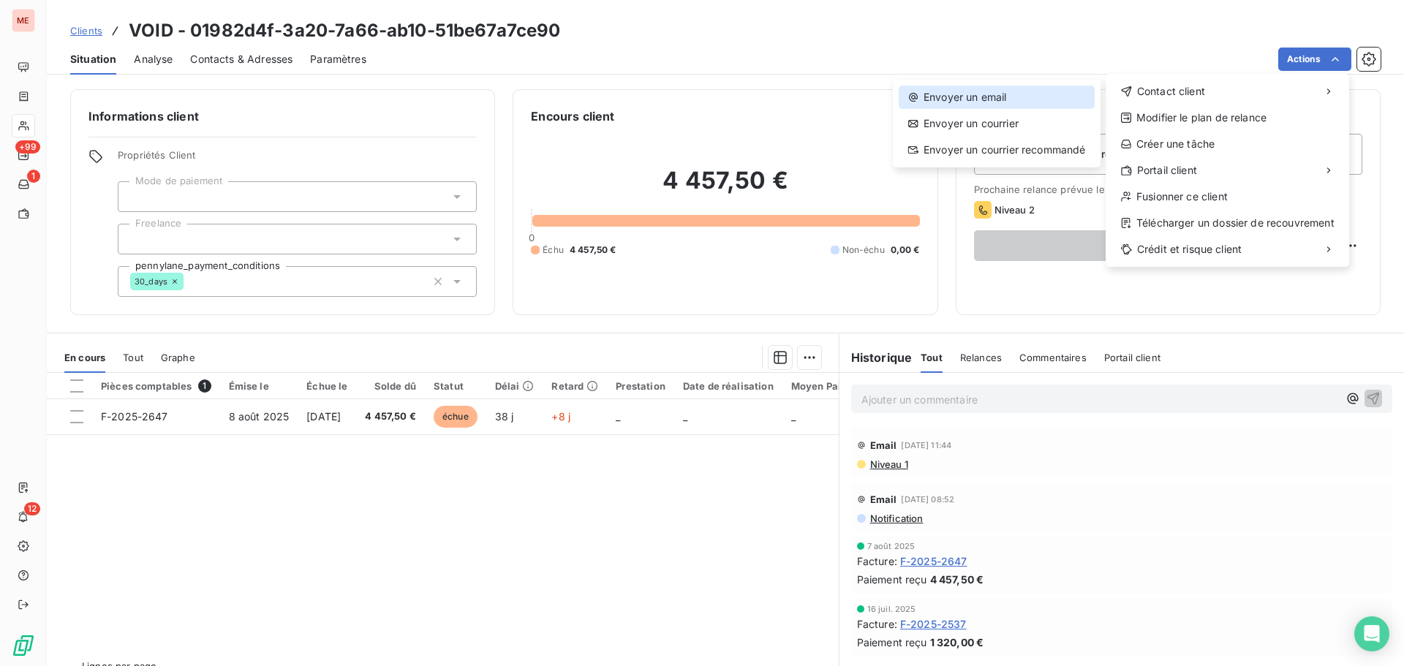
click at [1035, 97] on div "Envoyer un email" at bounding box center [997, 97] width 196 height 23
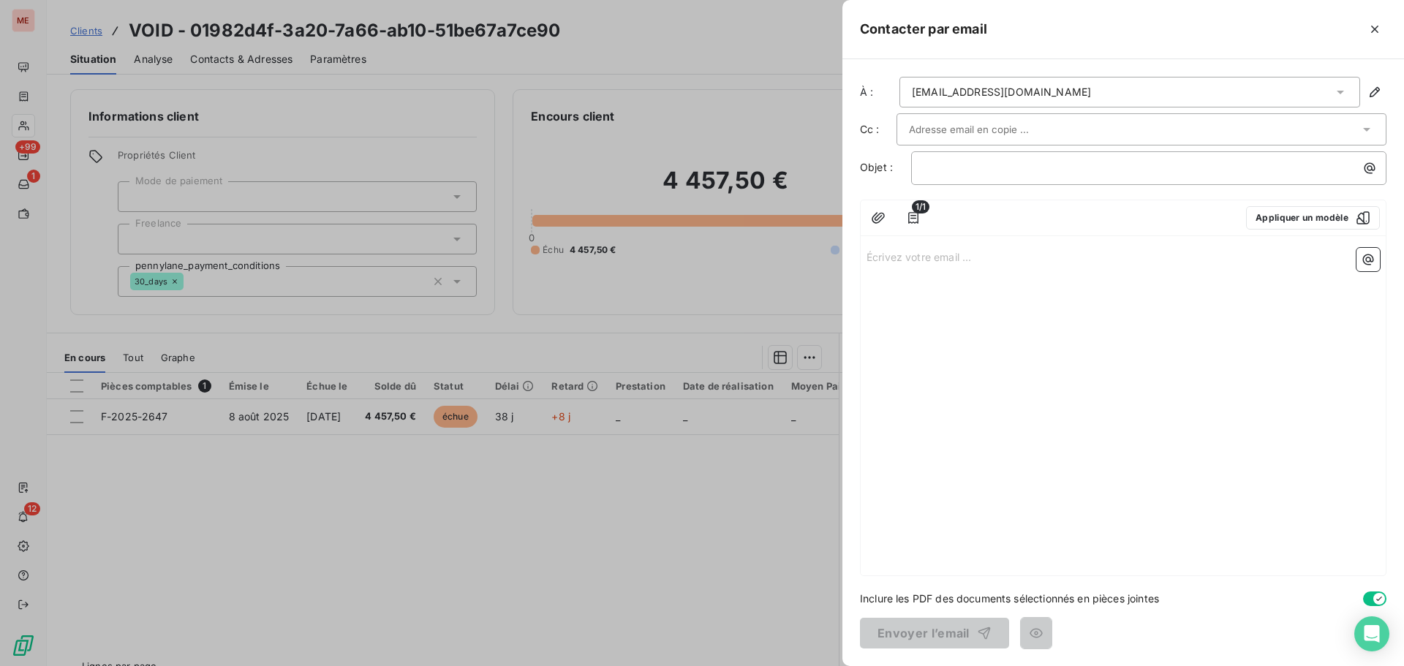
click at [1148, 89] on div "[EMAIL_ADDRESS][DOMAIN_NAME]" at bounding box center [1130, 92] width 461 height 31
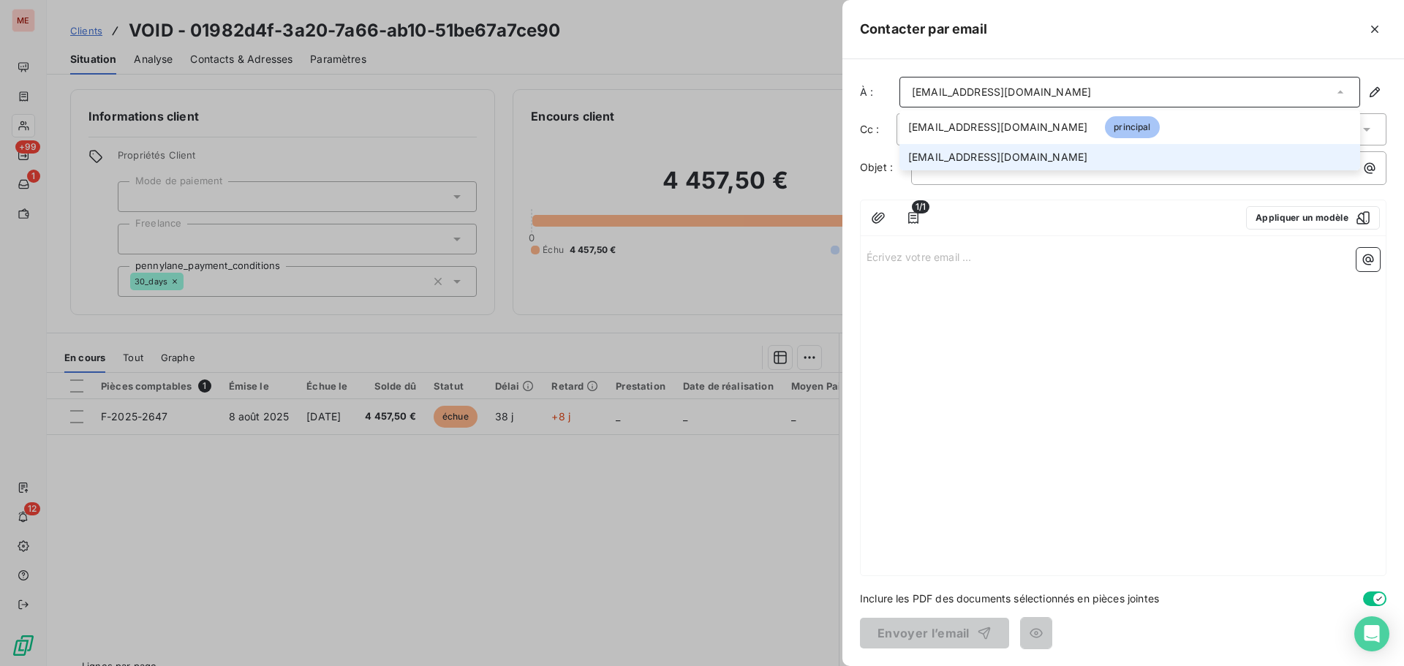
click at [1032, 159] on li "[EMAIL_ADDRESS][DOMAIN_NAME]" at bounding box center [1130, 157] width 461 height 26
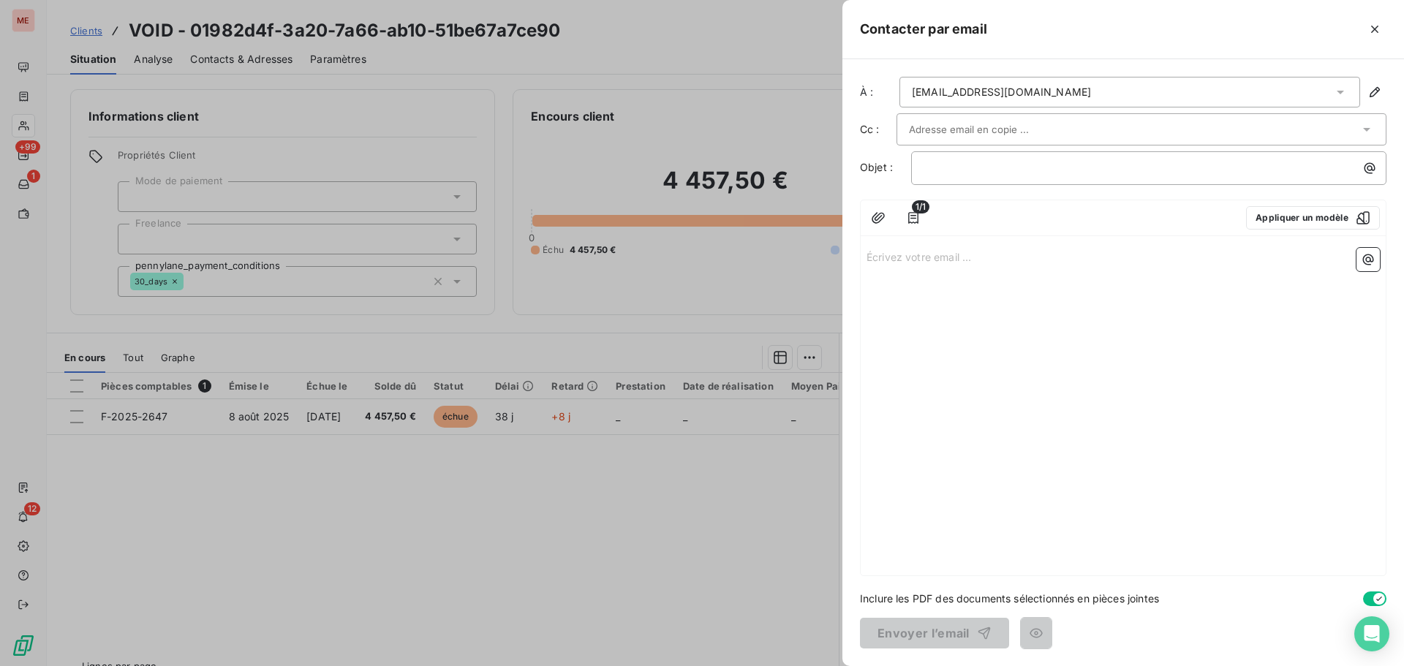
click at [1190, 342] on div "Écrivez votre email ... ﻿" at bounding box center [1123, 409] width 525 height 334
click at [935, 261] on p "Écrivez votre email ... ﻿" at bounding box center [1123, 256] width 513 height 17
click at [1017, 295] on div "test" at bounding box center [1123, 409] width 525 height 334
click at [976, 161] on p "﻿" at bounding box center [1153, 167] width 458 height 17
click at [903, 638] on button "Envoyer l’email" at bounding box center [934, 633] width 149 height 31
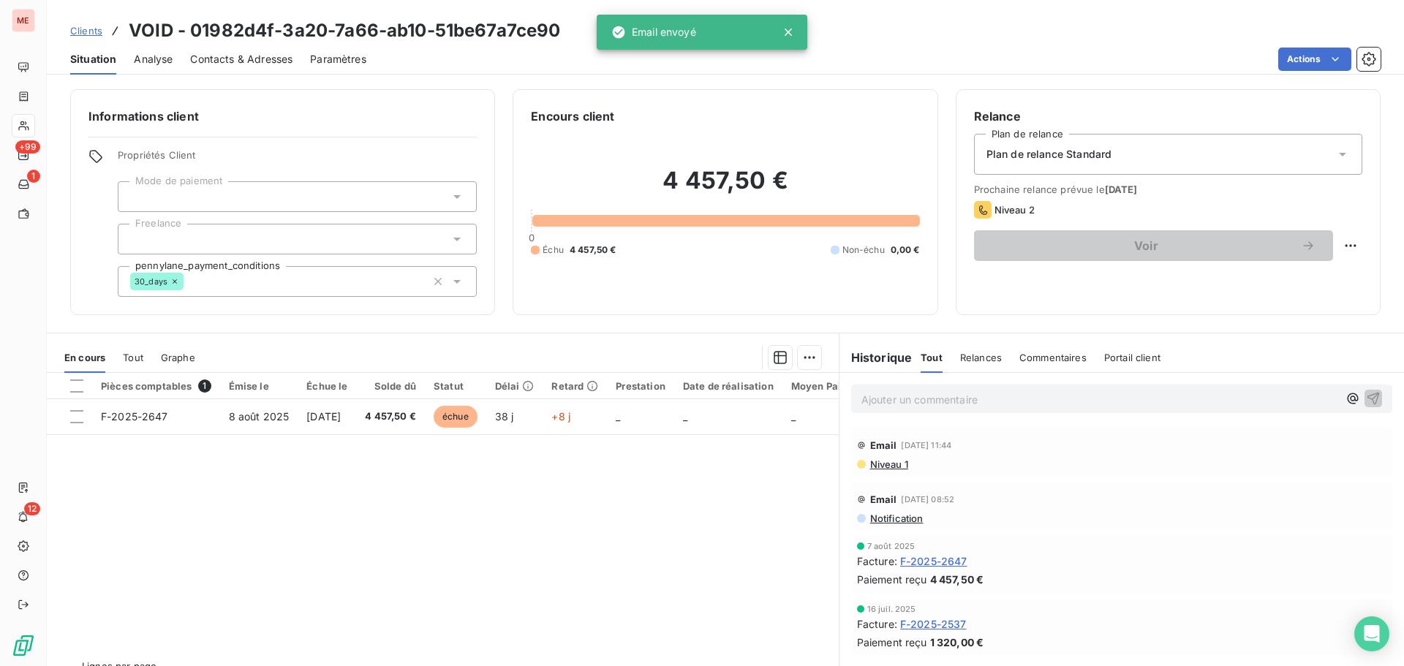
click at [235, 61] on span "Contacts & Adresses" at bounding box center [241, 59] width 102 height 15
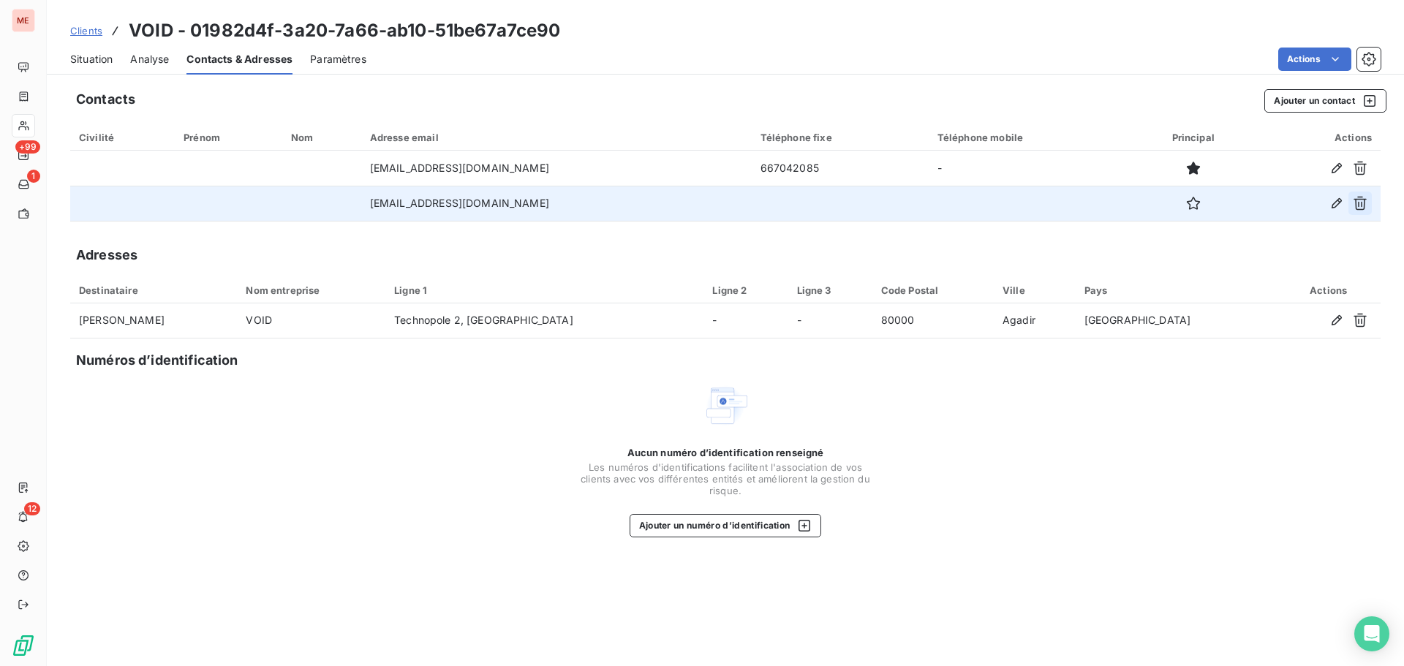
click at [1362, 204] on icon "button" at bounding box center [1360, 204] width 13 height 14
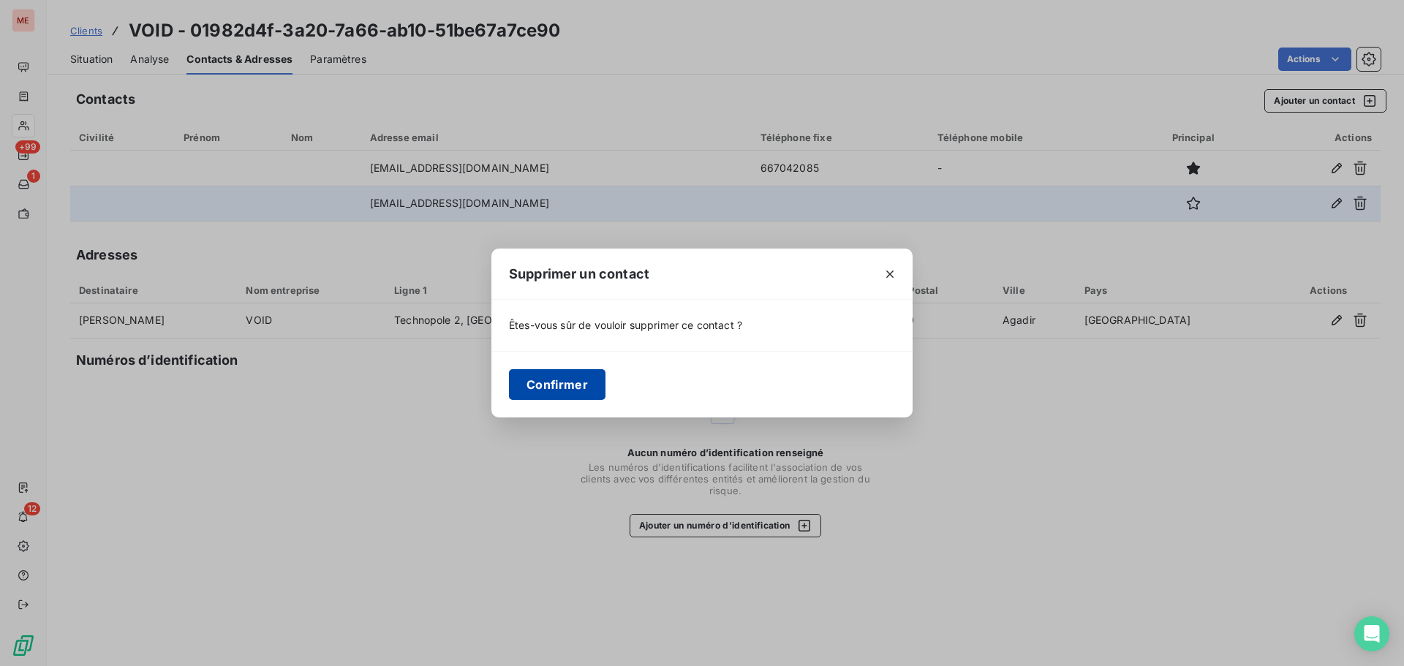
click at [547, 383] on button "Confirmer" at bounding box center [557, 384] width 97 height 31
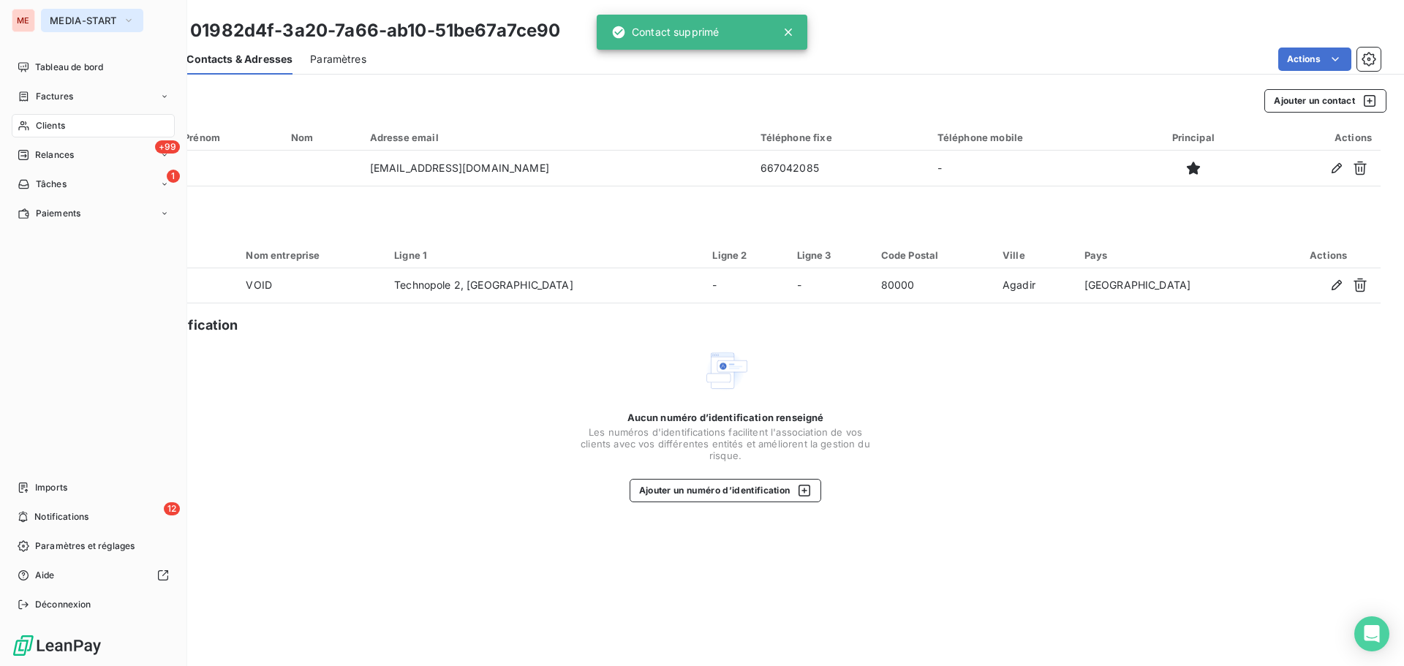
click at [69, 20] on span "MEDIA-START" at bounding box center [83, 21] width 67 height 12
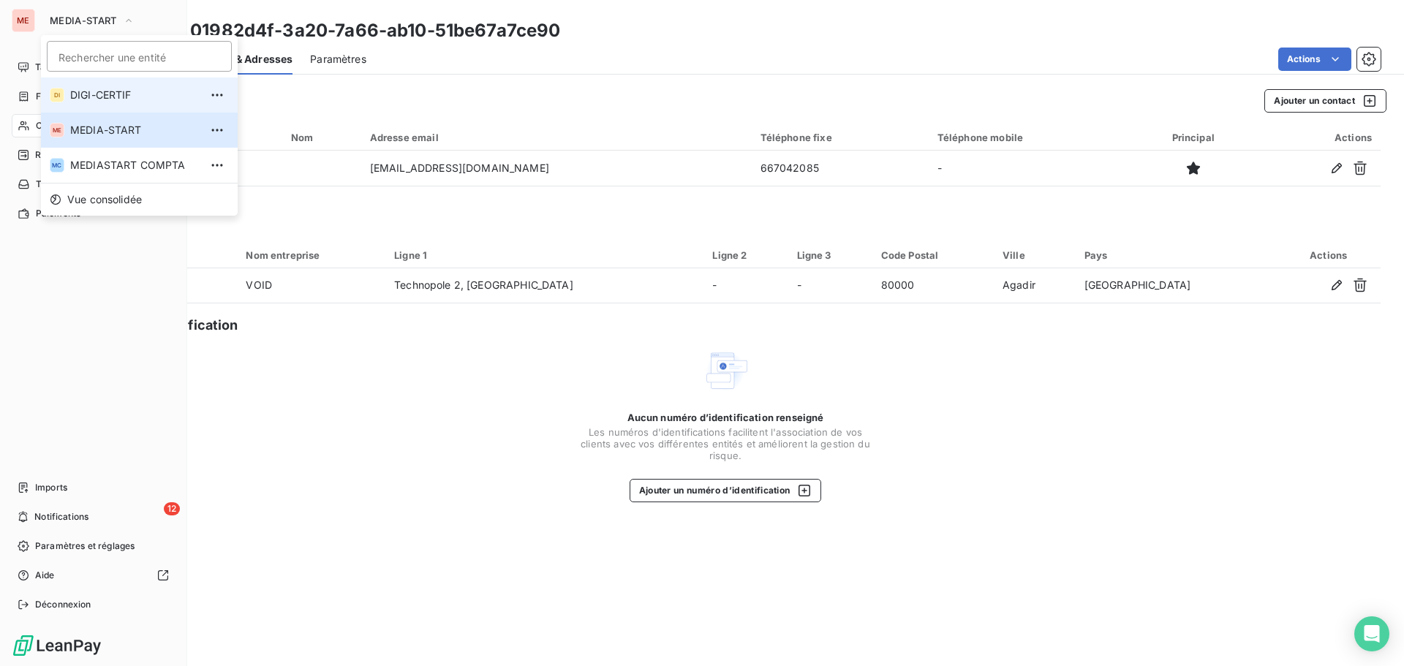
click at [118, 97] on span "DIGI-CERTIF" at bounding box center [134, 95] width 129 height 15
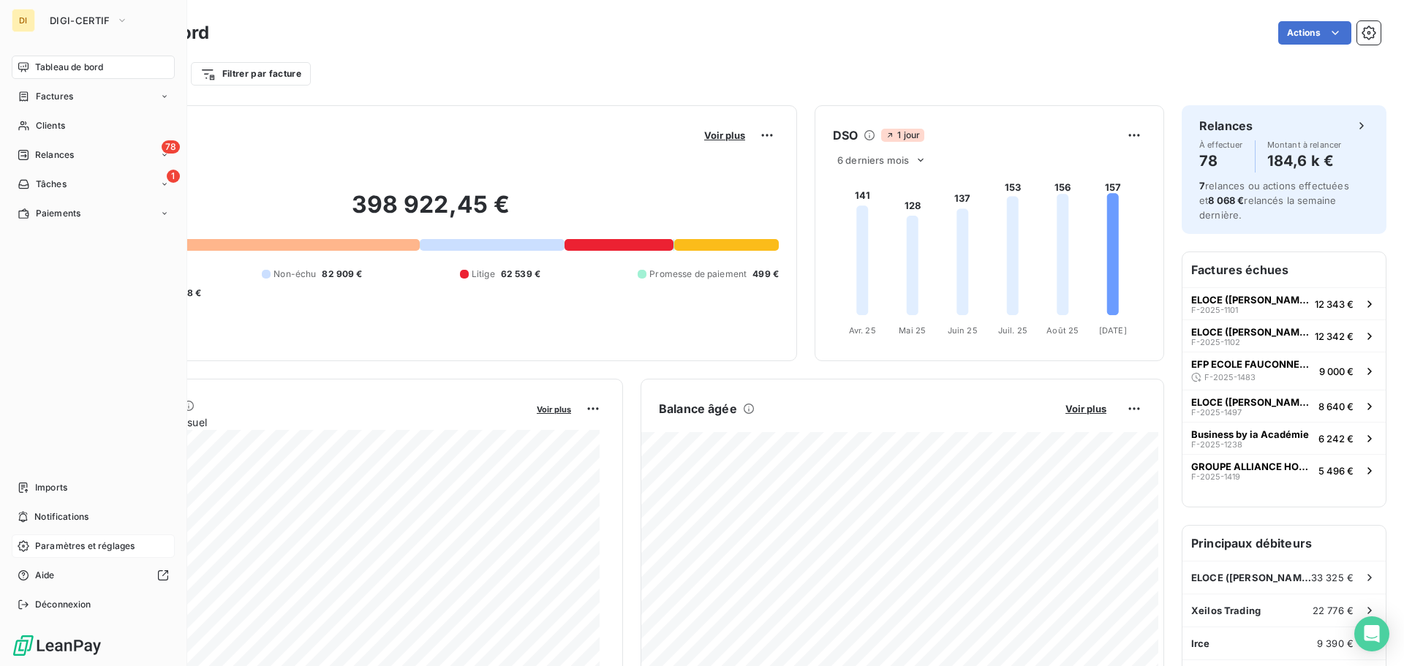
click at [72, 546] on span "Paramètres et réglages" at bounding box center [84, 546] width 99 height 13
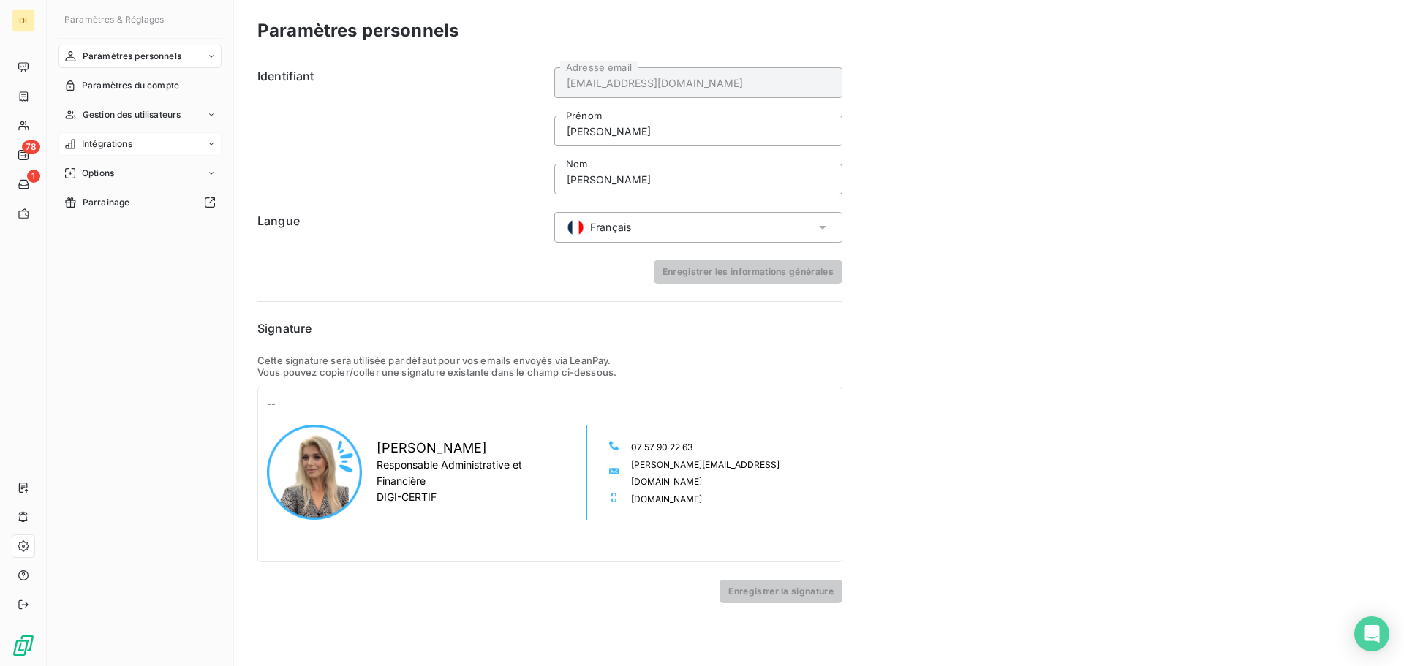
click at [145, 142] on div "Intégrations" at bounding box center [140, 143] width 163 height 23
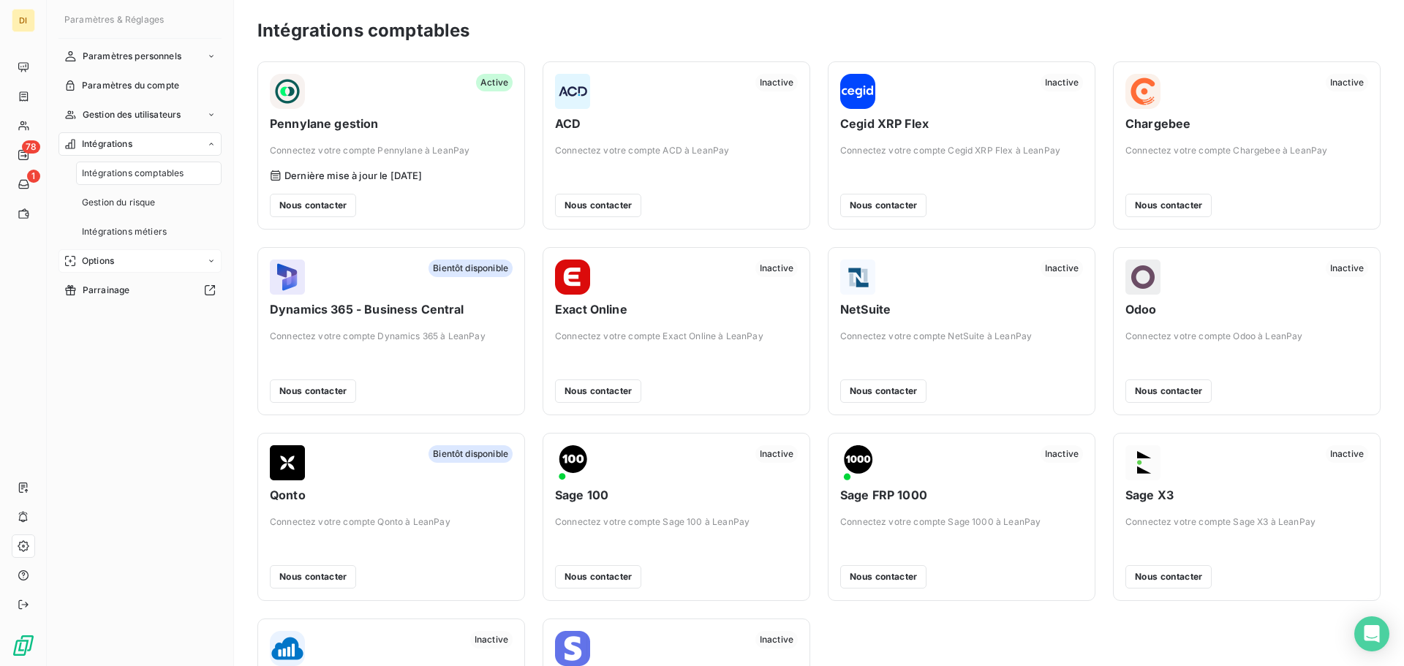
click at [139, 259] on div "Options" at bounding box center [140, 260] width 163 height 23
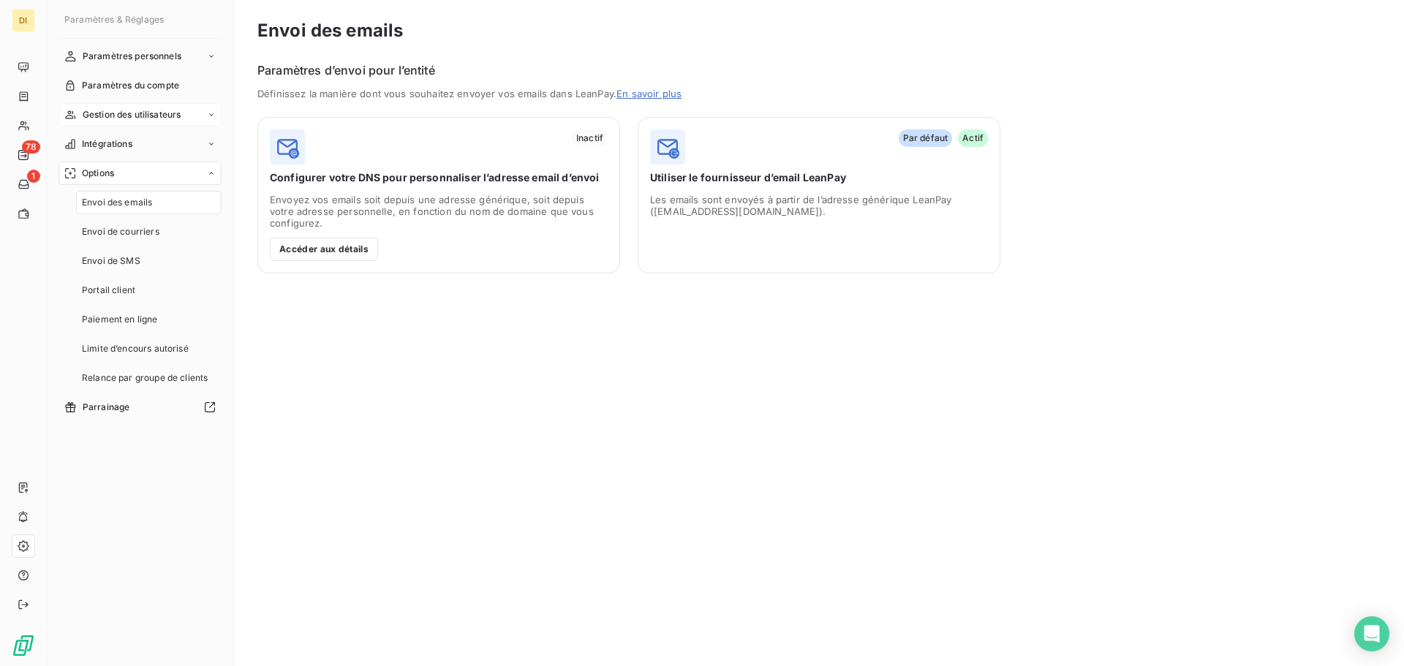
click at [129, 121] on span "Gestion des utilisateurs" at bounding box center [132, 114] width 99 height 13
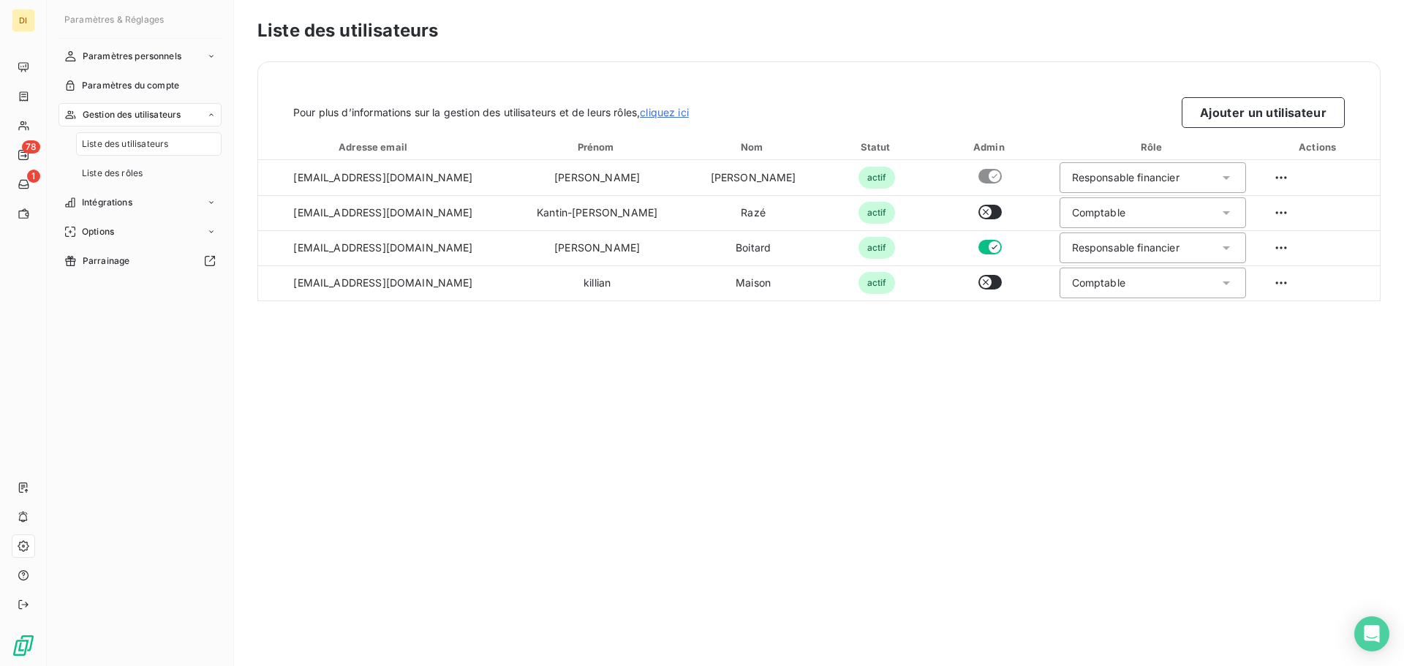
click at [129, 143] on span "Liste des utilisateurs" at bounding box center [125, 144] width 86 height 13
click at [544, 393] on div "Liste des utilisateurs Pour plus d’informations sur la gestion des utilisateurs…" at bounding box center [819, 333] width 1170 height 666
click at [1205, 122] on button "Ajouter un utilisateur" at bounding box center [1263, 112] width 163 height 31
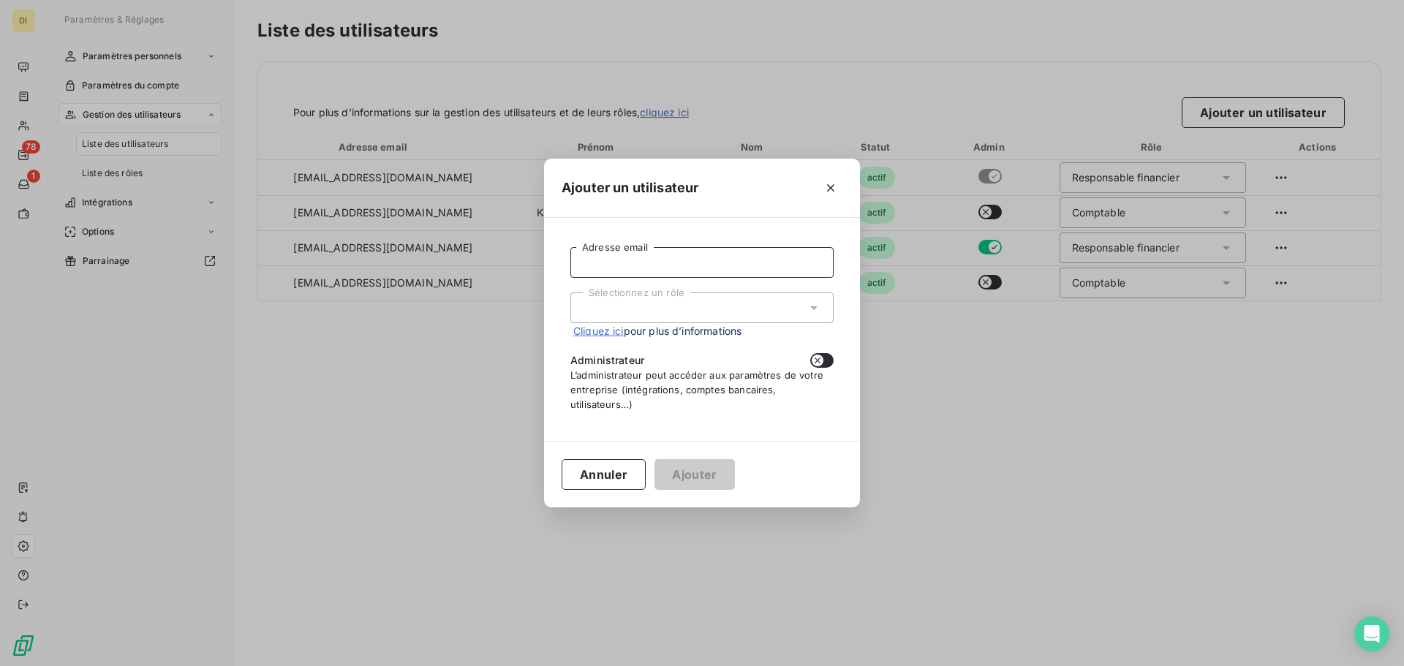
click at [632, 266] on input "Adresse email" at bounding box center [702, 262] width 263 height 31
type input "[EMAIL_ADDRESS][DOMAIN_NAME]"
click at [647, 306] on div "Sélectionnez un rôle" at bounding box center [702, 308] width 263 height 31
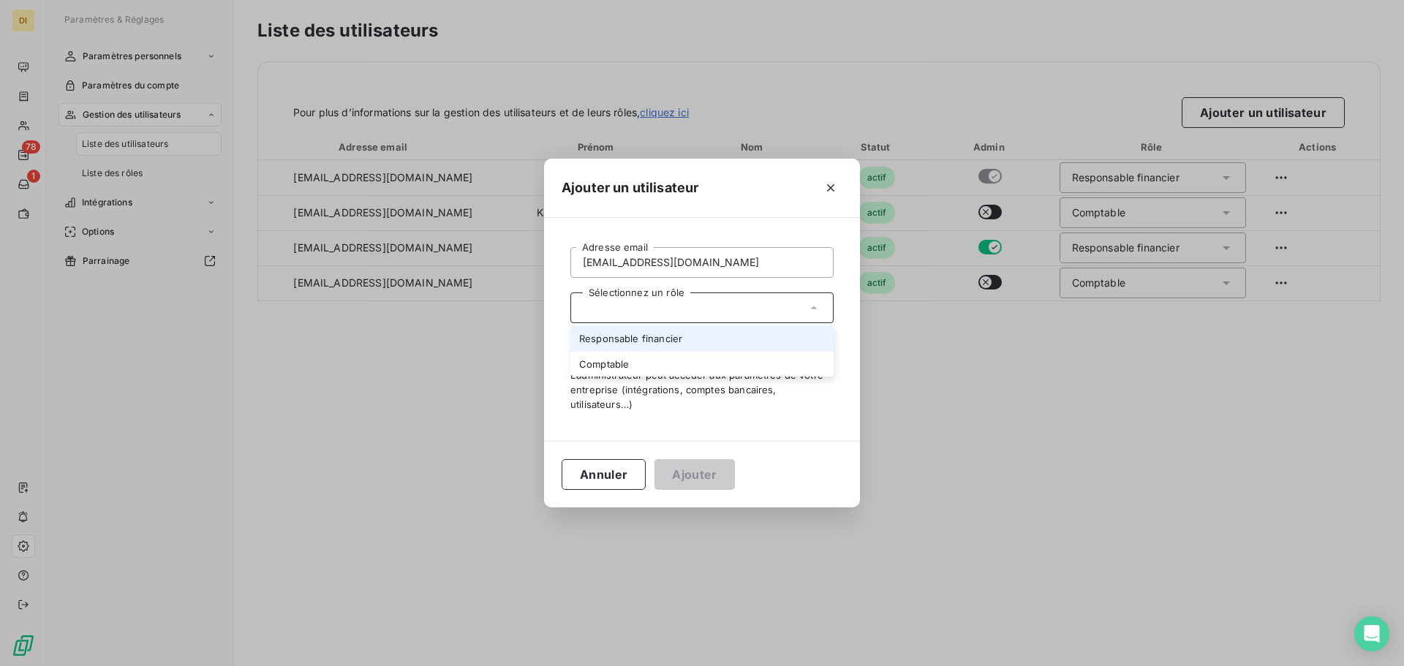
click at [644, 331] on li "Responsable financier" at bounding box center [702, 339] width 263 height 26
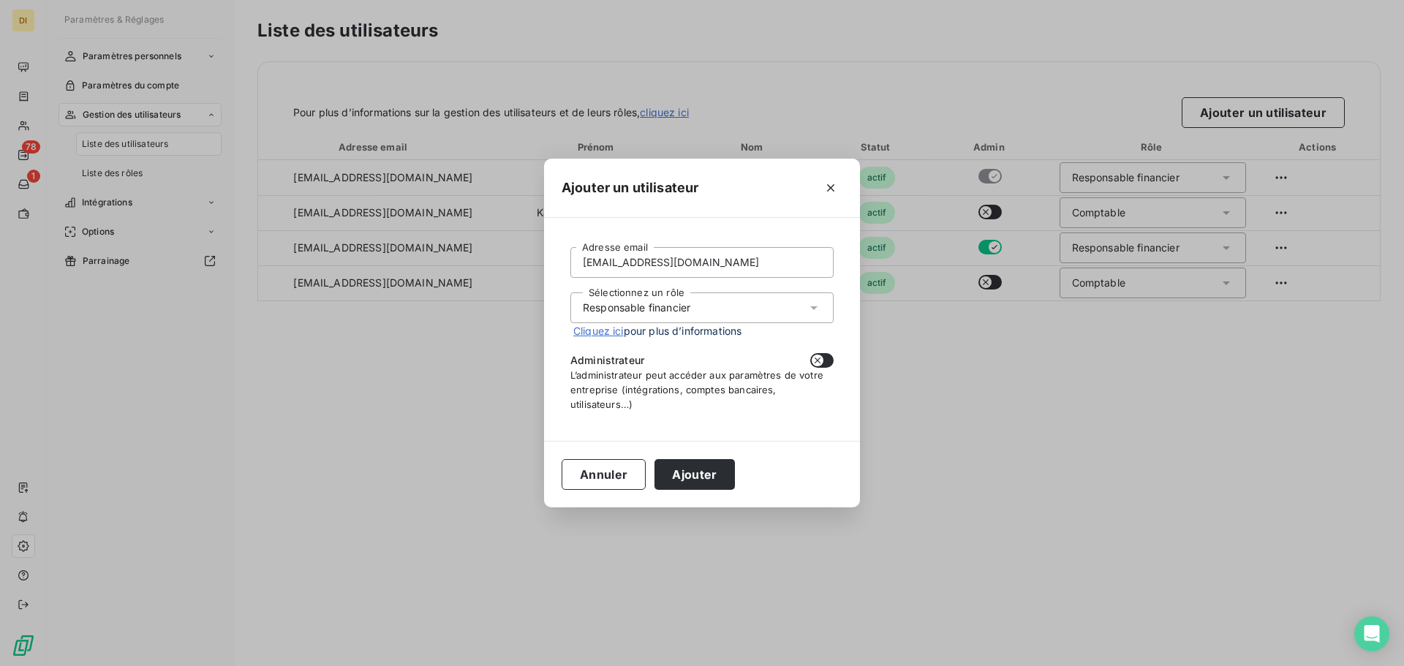
click at [835, 376] on div "[EMAIL_ADDRESS][DOMAIN_NAME] Adresse email Sélectionnez un rôle Responsable fin…" at bounding box center [702, 330] width 281 height 188
click at [818, 355] on icon "button" at bounding box center [818, 361] width 12 height 12
checkbox input "true"
click at [707, 472] on button "Ajouter" at bounding box center [695, 474] width 80 height 31
